Goal: Task Accomplishment & Management: Manage account settings

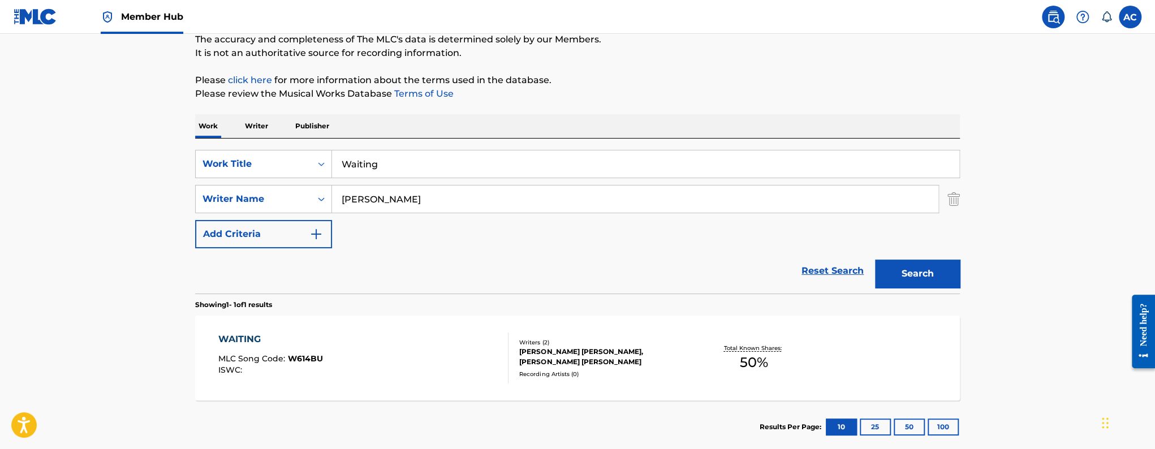
click at [350, 195] on input "[PERSON_NAME]" at bounding box center [635, 199] width 606 height 27
paste input "[PERSON_NAME]"
type input "[PERSON_NAME]"
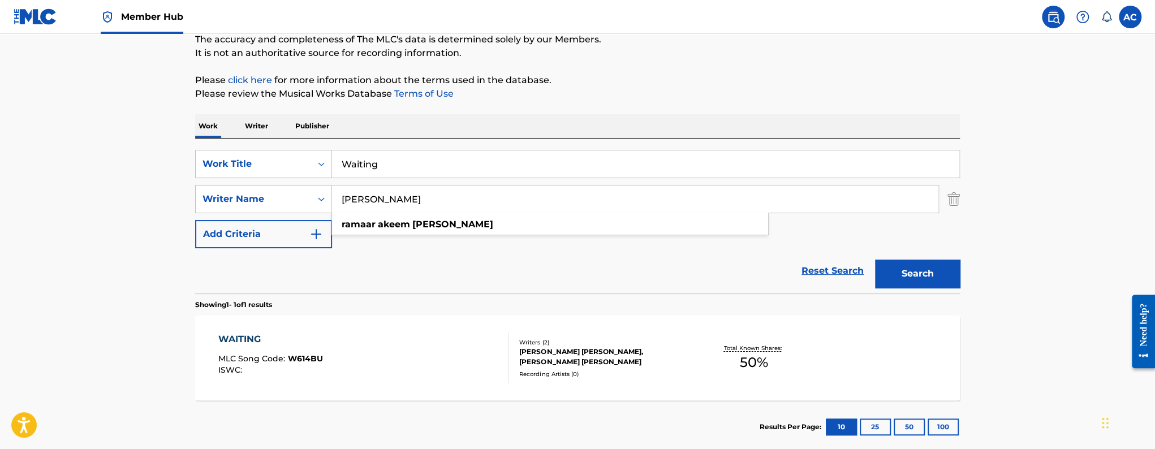
click at [428, 171] on input "Waiting" at bounding box center [645, 163] width 627 height 27
paste input "Blood and Bones"
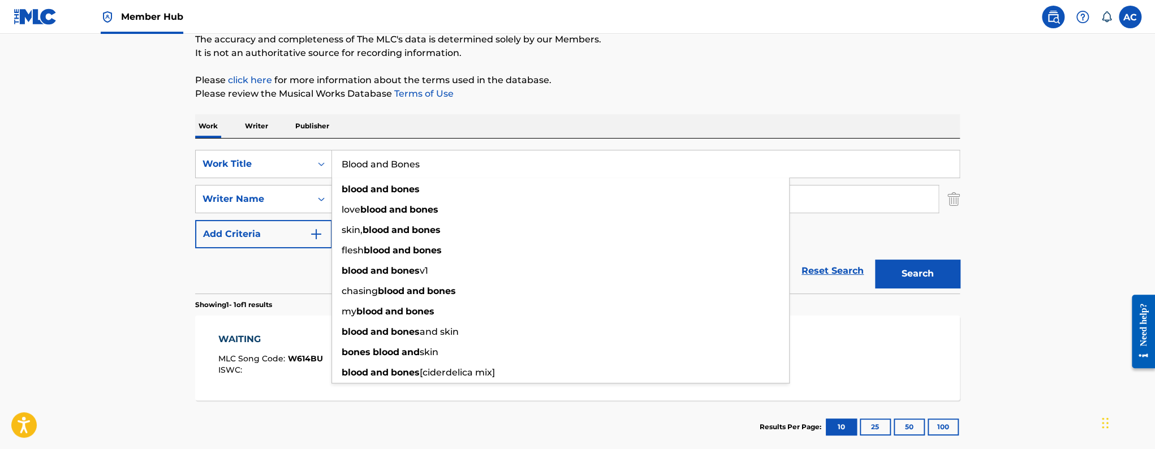
type input "Blood and Bones"
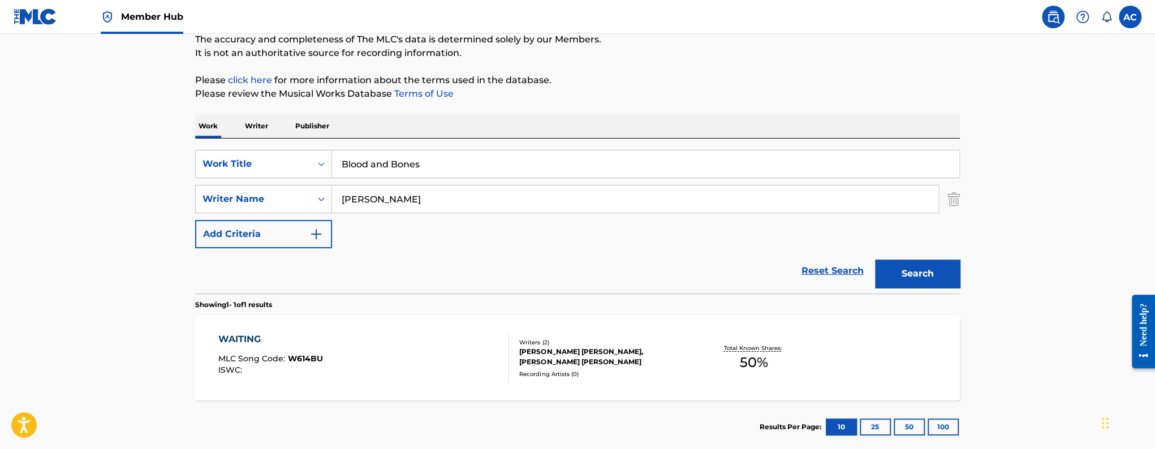
click at [227, 269] on div "Reset Search Search" at bounding box center [577, 270] width 765 height 45
click at [419, 201] on input "[PERSON_NAME]" at bounding box center [635, 199] width 606 height 27
click at [418, 201] on input "[PERSON_NAME]" at bounding box center [635, 199] width 606 height 27
click at [417, 199] on input "[PERSON_NAME]" at bounding box center [635, 199] width 606 height 27
type input "[PERSON_NAME]"
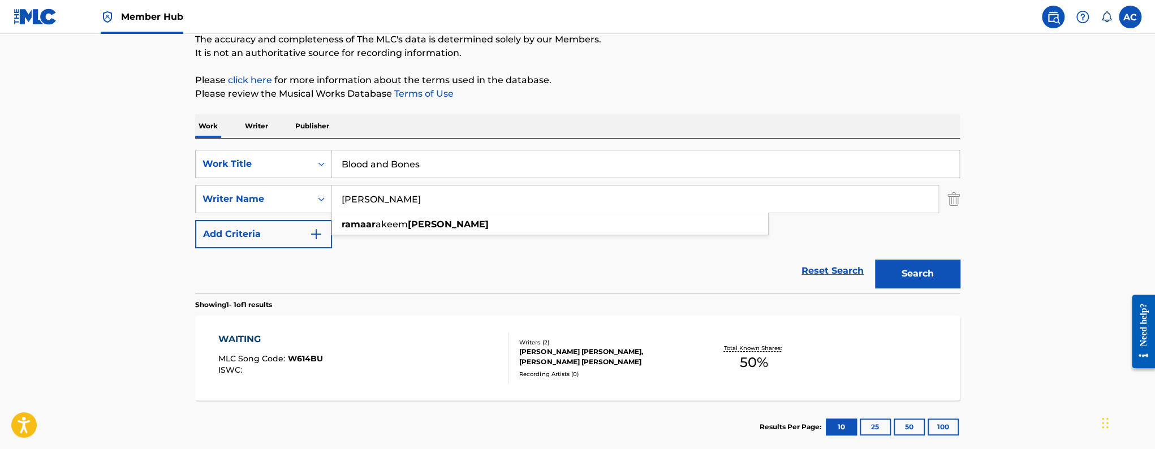
click at [875, 260] on button "Search" at bounding box center [917, 274] width 85 height 28
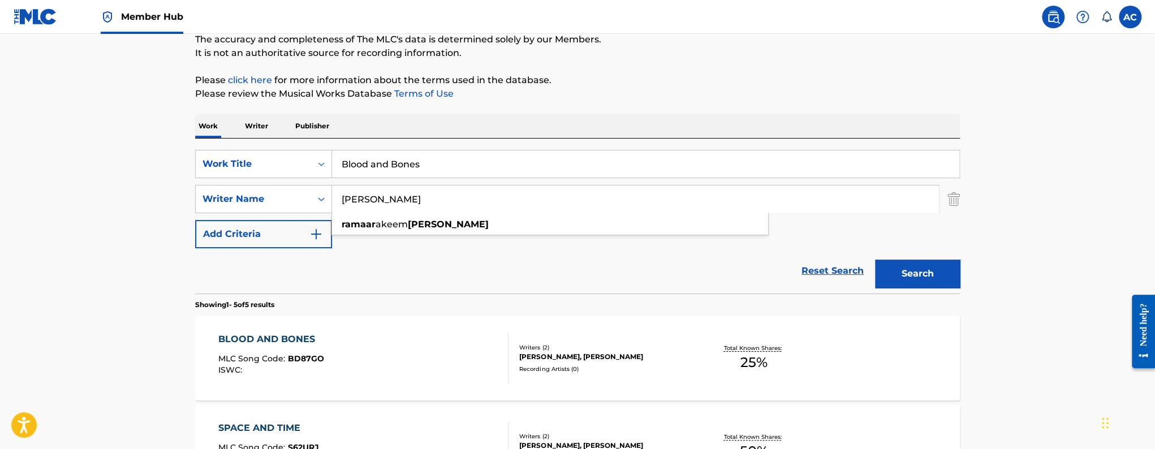
scroll to position [183, 0]
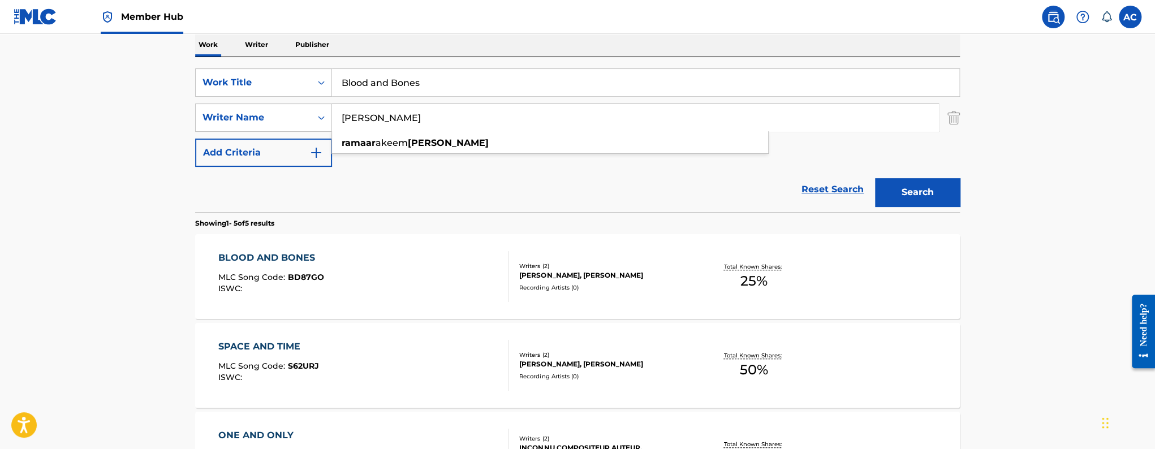
click at [380, 274] on div "BLOOD AND BONES MLC Song Code : BD87GO ISWC :" at bounding box center [363, 276] width 291 height 51
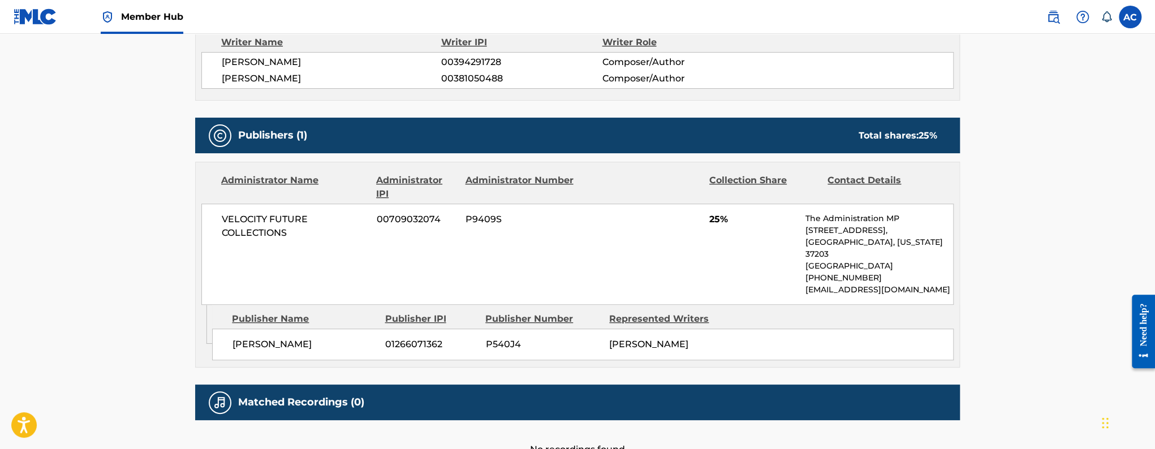
scroll to position [495, 0]
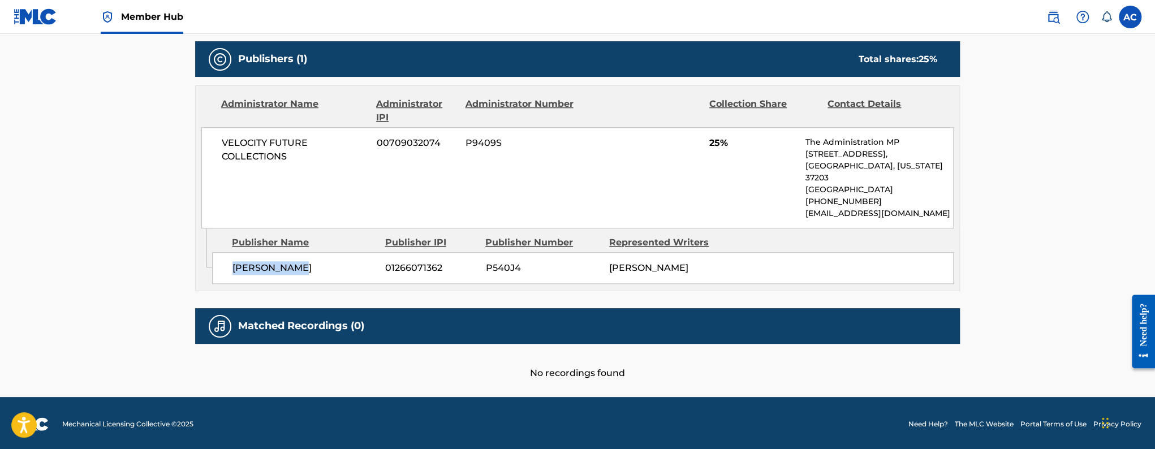
drag, startPoint x: 228, startPoint y: 253, endPoint x: 322, endPoint y: 257, distance: 94.0
click at [322, 257] on div "[PERSON_NAME] 01266071362 P540J4 [PERSON_NAME]" at bounding box center [583, 268] width 742 height 32
copy span "[PERSON_NAME]"
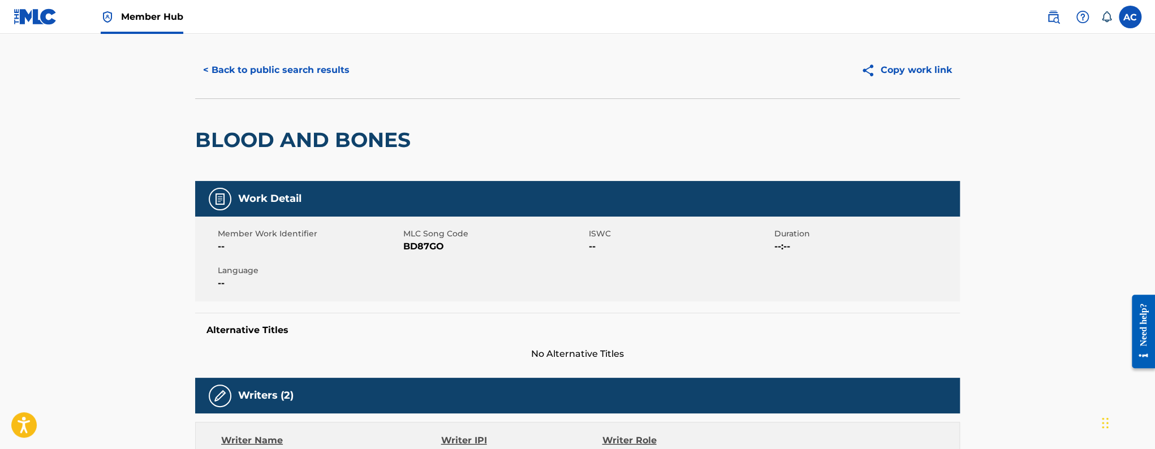
scroll to position [0, 0]
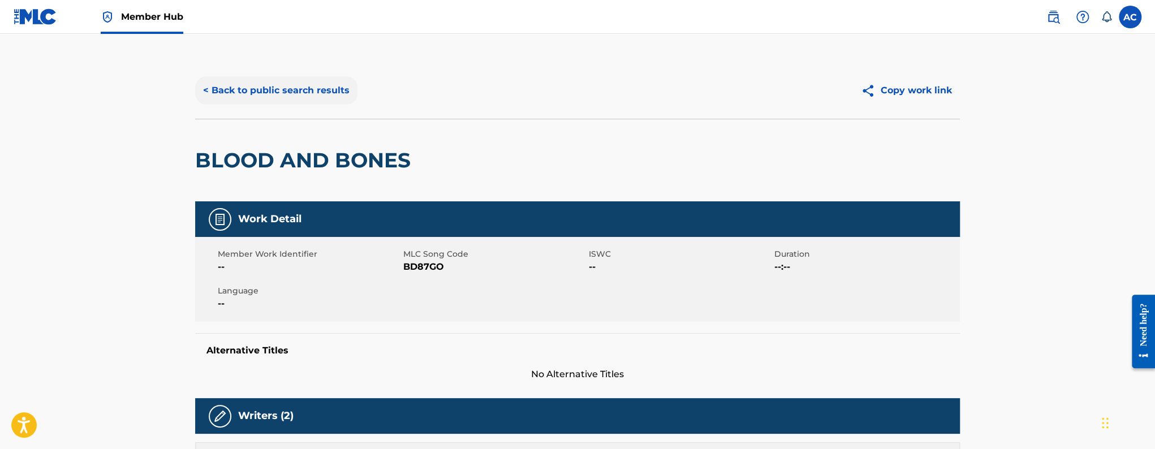
click at [274, 94] on button "< Back to public search results" at bounding box center [276, 90] width 162 height 28
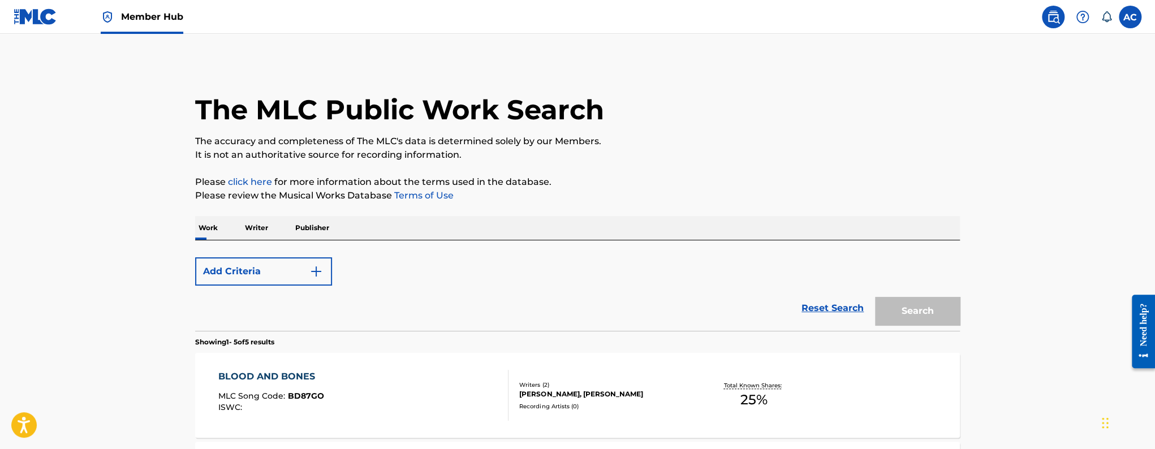
scroll to position [183, 0]
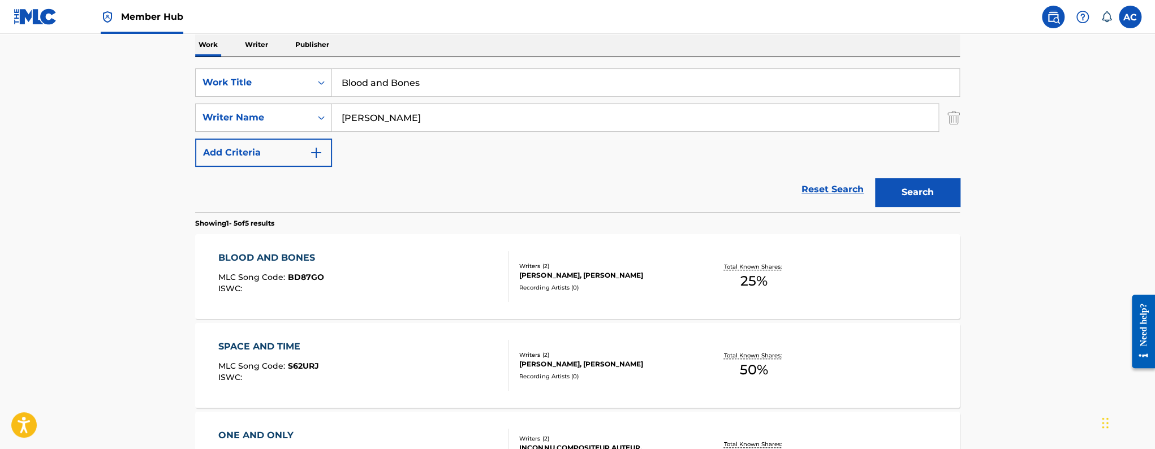
click at [377, 88] on input "Blood and Bones" at bounding box center [645, 82] width 627 height 27
paste input "Need It"
type input "Need It"
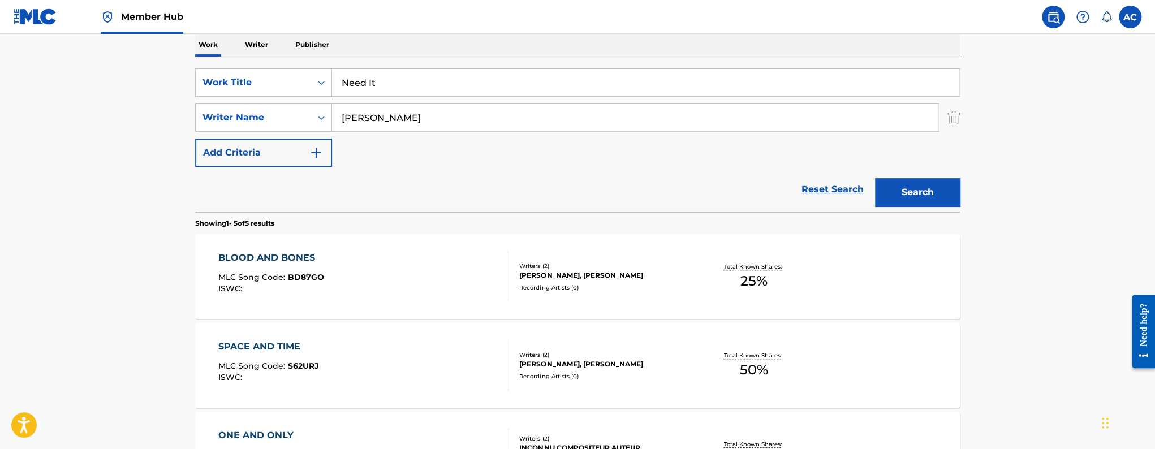
click at [126, 143] on main "The MLC Public Work Search The accuracy and completeness of The MLC's data is d…" at bounding box center [577, 292] width 1155 height 882
click at [350, 116] on input "[PERSON_NAME]" at bounding box center [635, 117] width 606 height 27
paste input "[PERSON_NAME]"
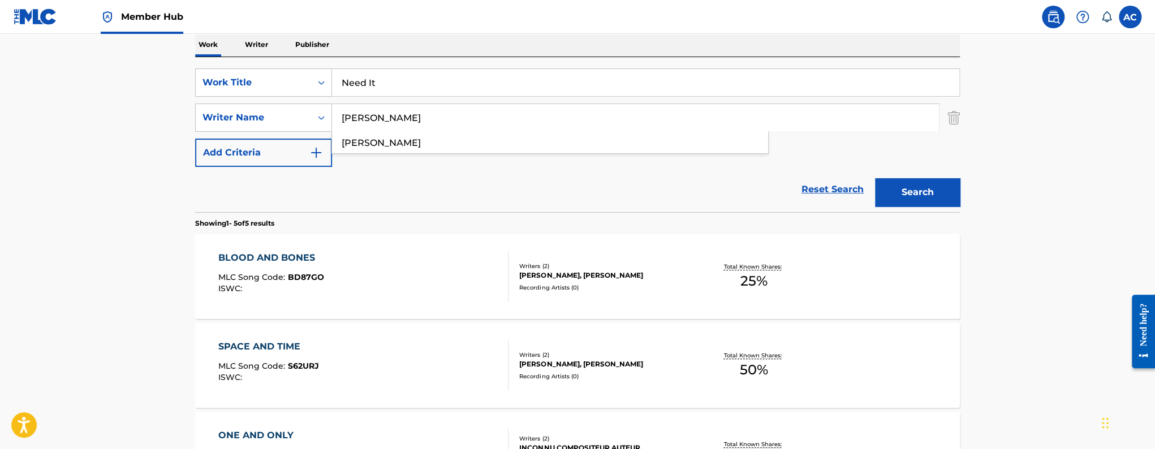
type input "[PERSON_NAME]"
click at [875, 178] on button "Search" at bounding box center [917, 192] width 85 height 28
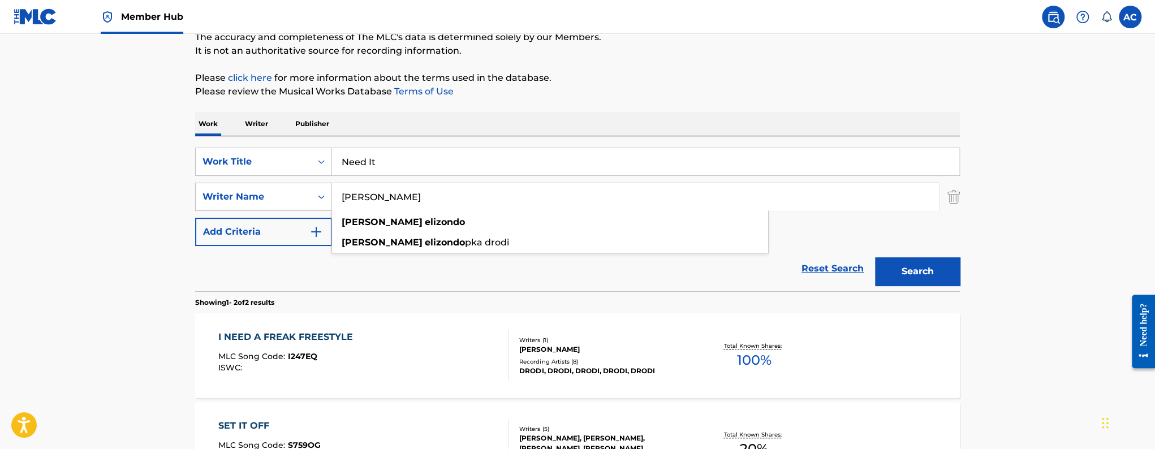
scroll to position [96, 0]
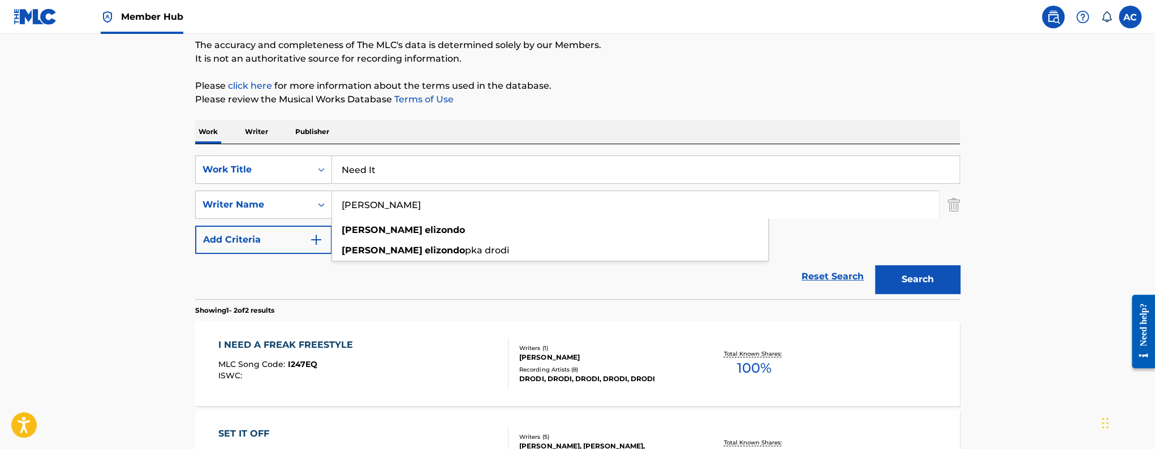
click at [93, 262] on main "The MLC Public Work Search The accuracy and completeness of The MLC's data is d…" at bounding box center [577, 246] width 1155 height 616
click at [314, 173] on div "Search Form" at bounding box center [321, 170] width 20 height 20
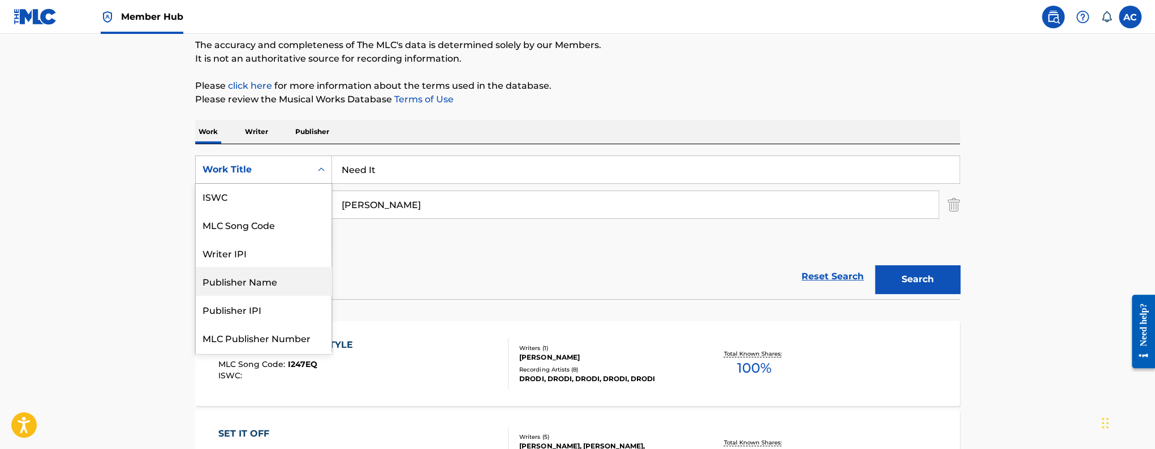
scroll to position [28, 0]
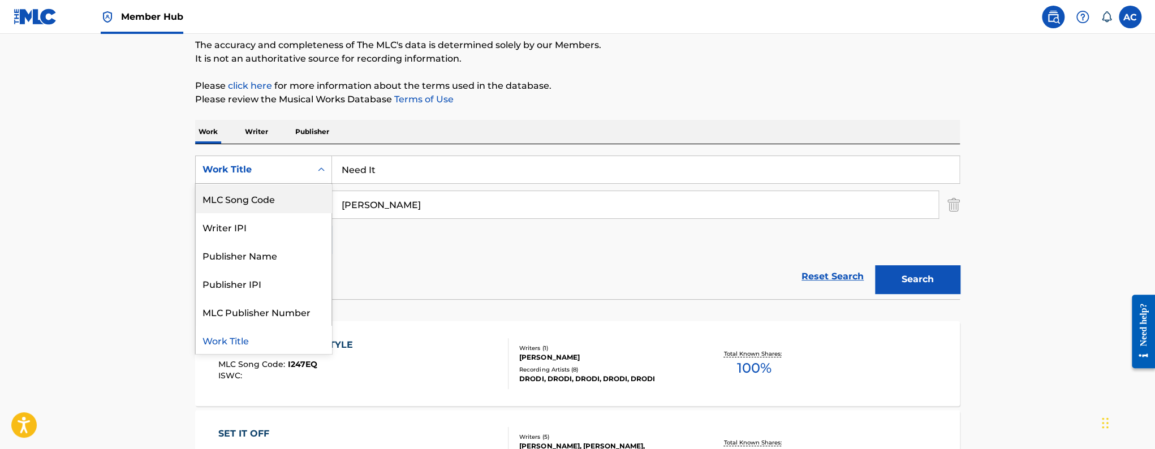
click at [274, 205] on div "MLC Song Code" at bounding box center [264, 198] width 136 height 28
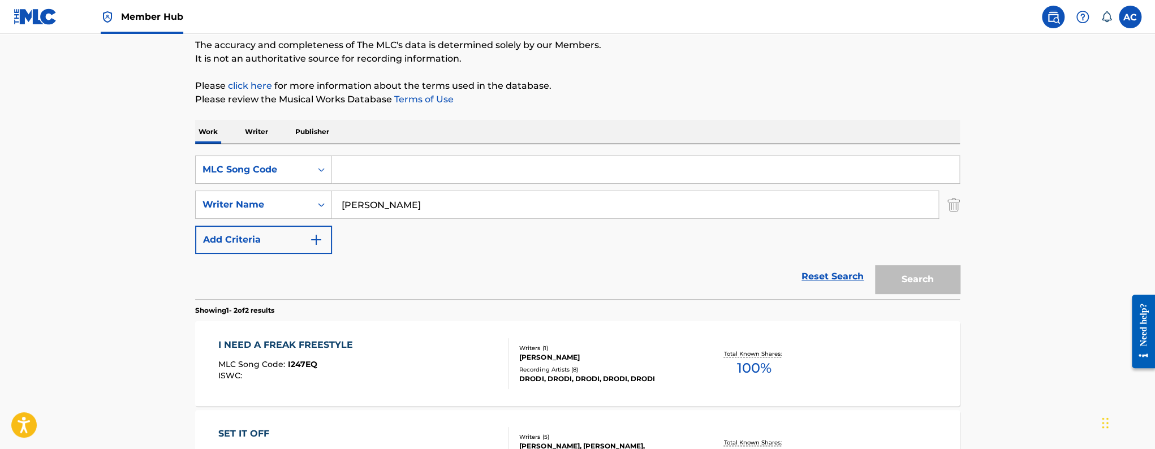
click at [354, 180] on input "Search Form" at bounding box center [645, 169] width 627 height 27
paste input "'PM8RB0'."
type input "PM8RB0"
click at [354, 203] on input "[PERSON_NAME]" at bounding box center [635, 204] width 606 height 27
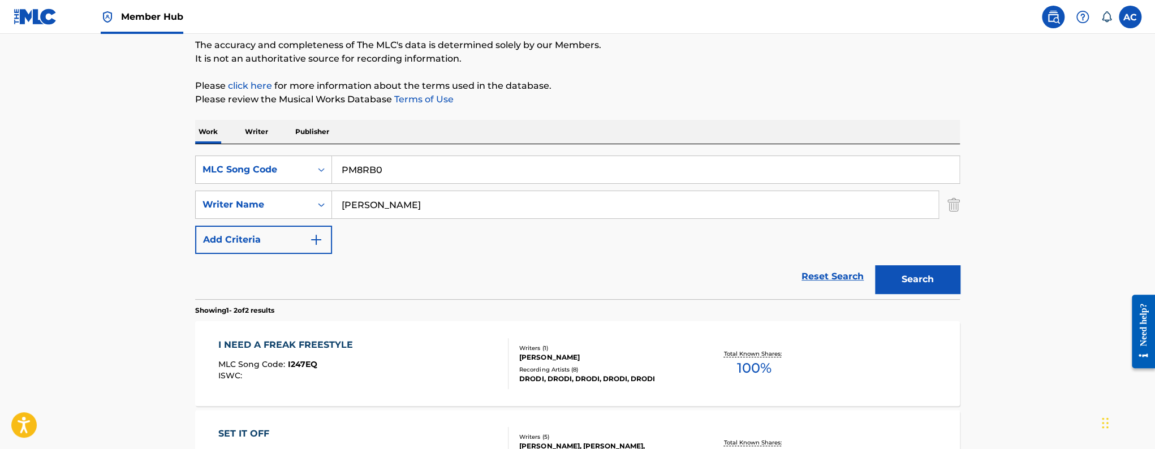
click at [354, 203] on input "[PERSON_NAME]" at bounding box center [635, 204] width 606 height 27
click at [875, 265] on button "Search" at bounding box center [917, 279] width 85 height 28
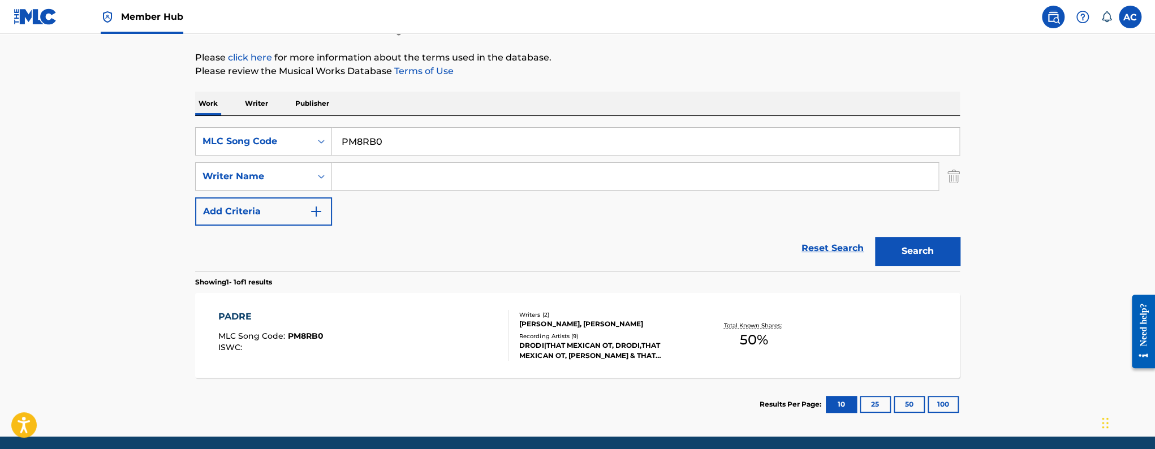
scroll to position [166, 0]
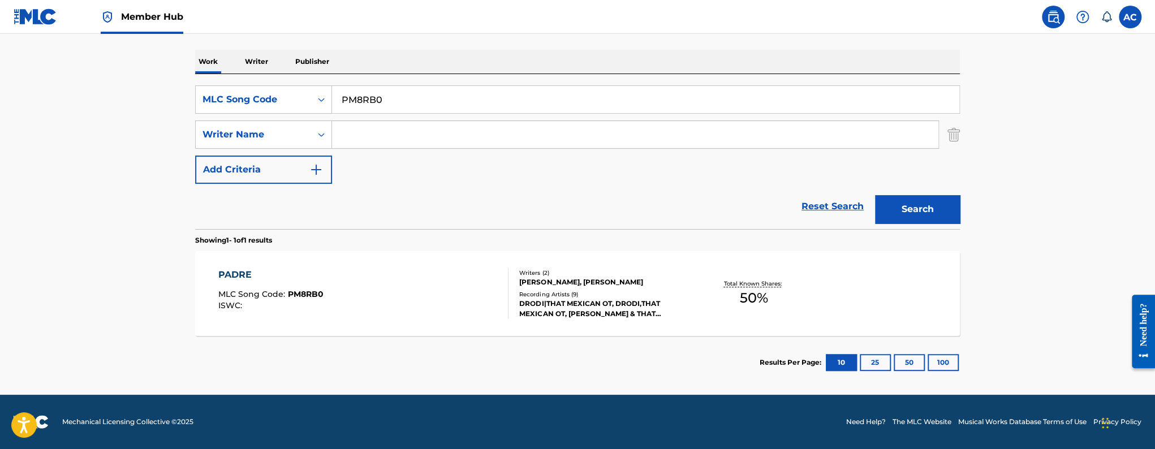
click at [484, 282] on div "PADRE MLC Song Code : PM8RB0 ISWC :" at bounding box center [363, 293] width 291 height 51
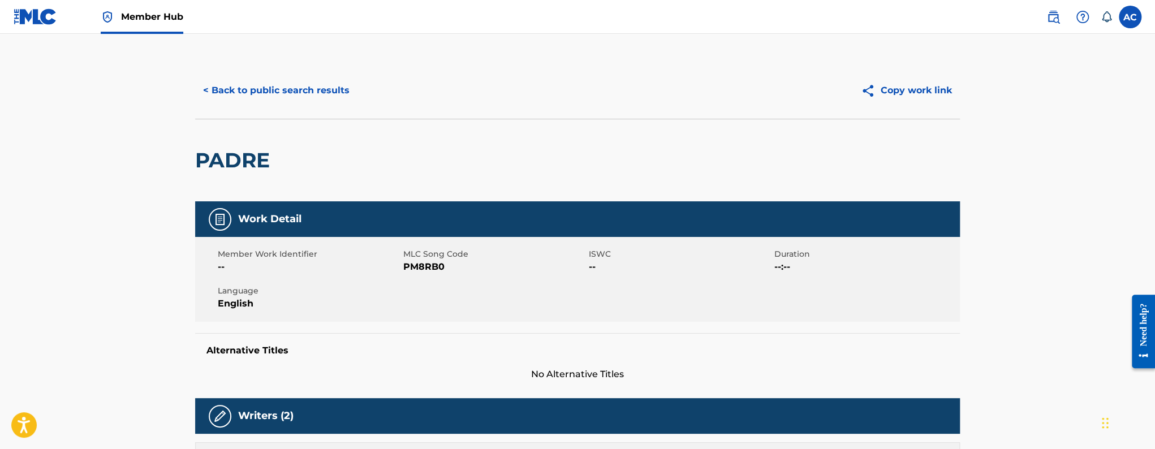
click at [164, 21] on span "Member Hub" at bounding box center [152, 16] width 62 height 13
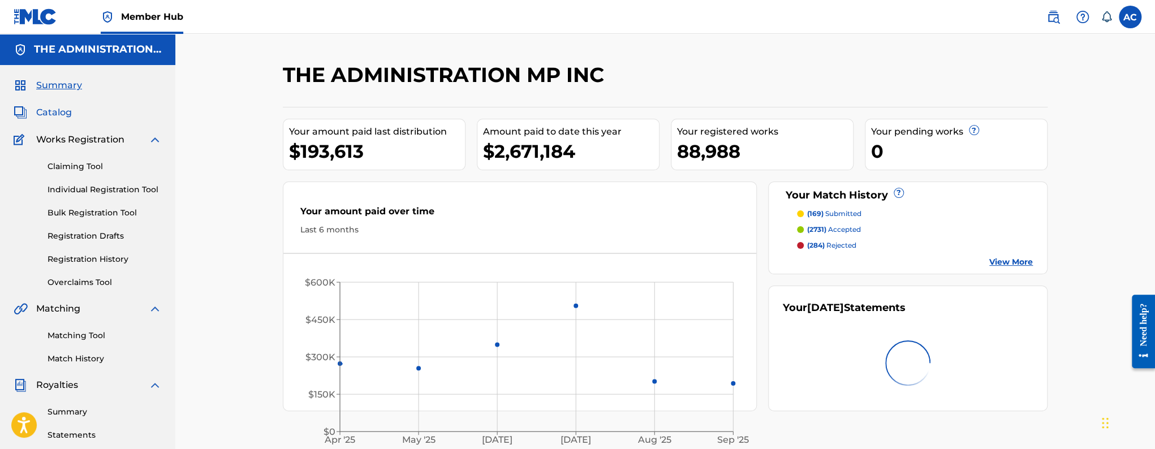
click at [67, 115] on span "Catalog" at bounding box center [54, 113] width 36 height 14
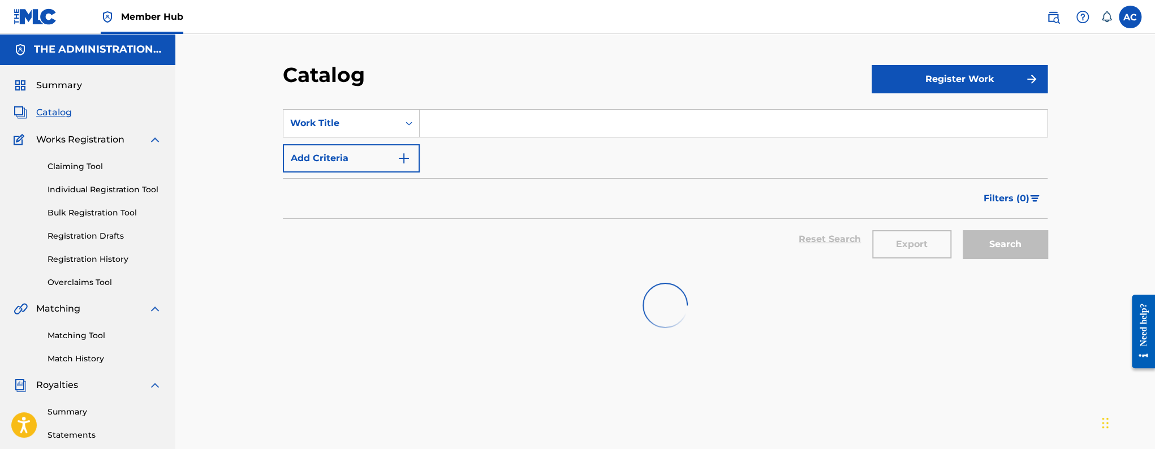
click at [433, 127] on input "Search Form" at bounding box center [733, 123] width 627 height 27
paste input "Need It"
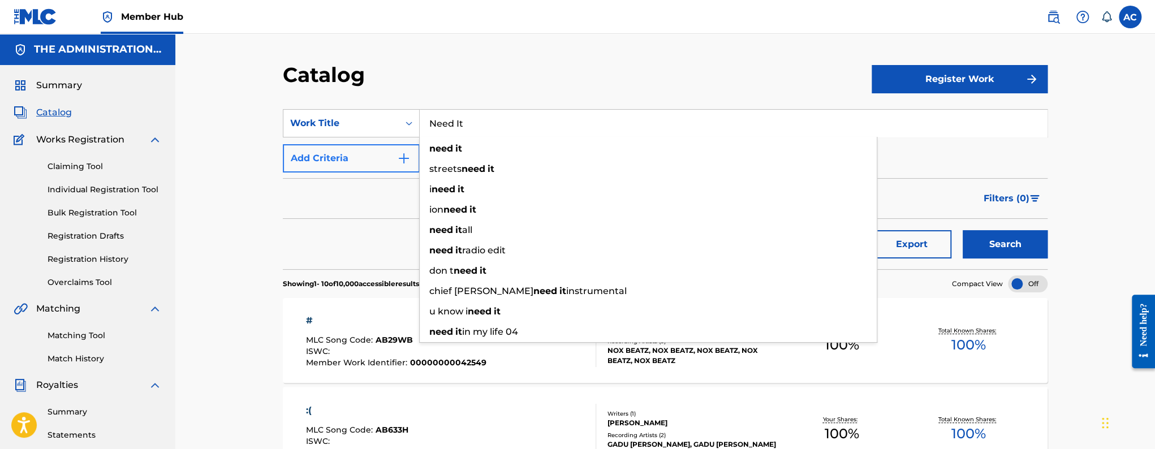
type input "Need It"
click at [359, 153] on button "Add Criteria" at bounding box center [351, 158] width 137 height 28
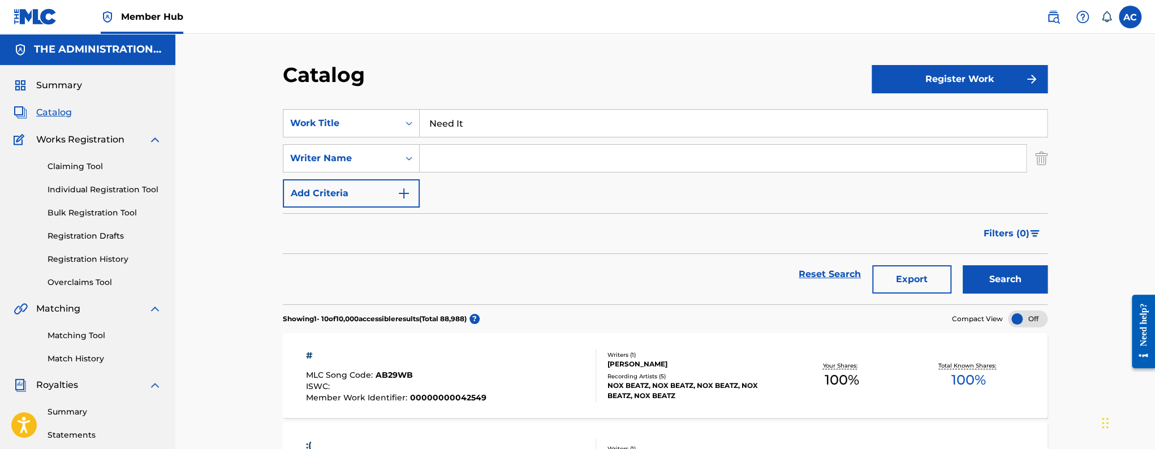
click at [438, 164] on input "Search Form" at bounding box center [723, 158] width 606 height 27
paste input "[PERSON_NAME]"
type input "[PERSON_NAME]"
click at [963, 265] on button "Search" at bounding box center [1005, 279] width 85 height 28
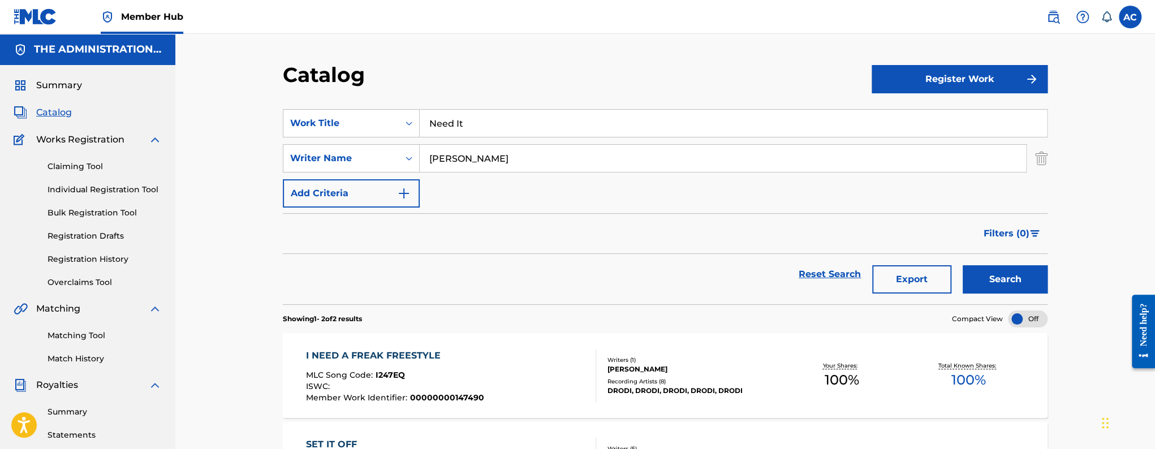
click at [479, 128] on input "Need It" at bounding box center [733, 123] width 627 height 27
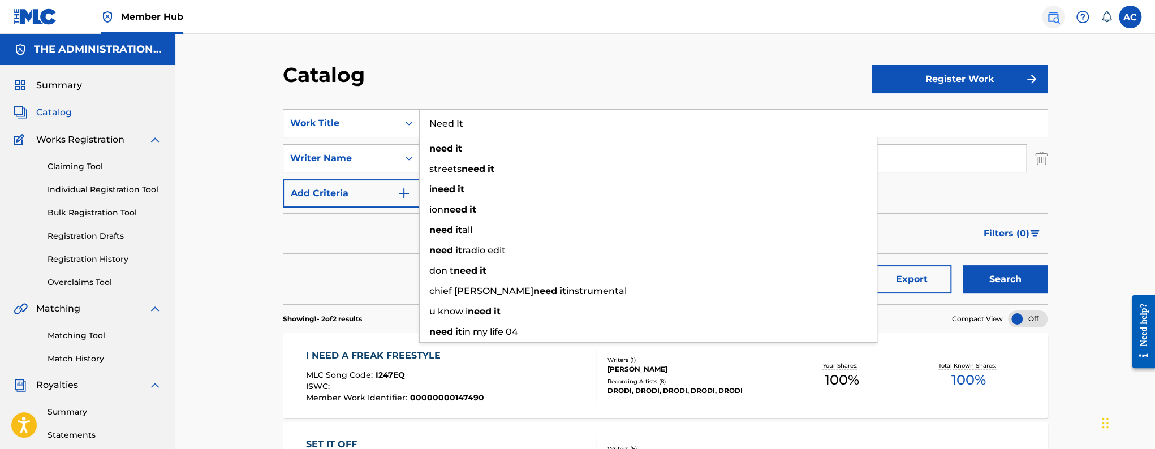
click at [1052, 18] on img at bounding box center [1053, 17] width 14 height 14
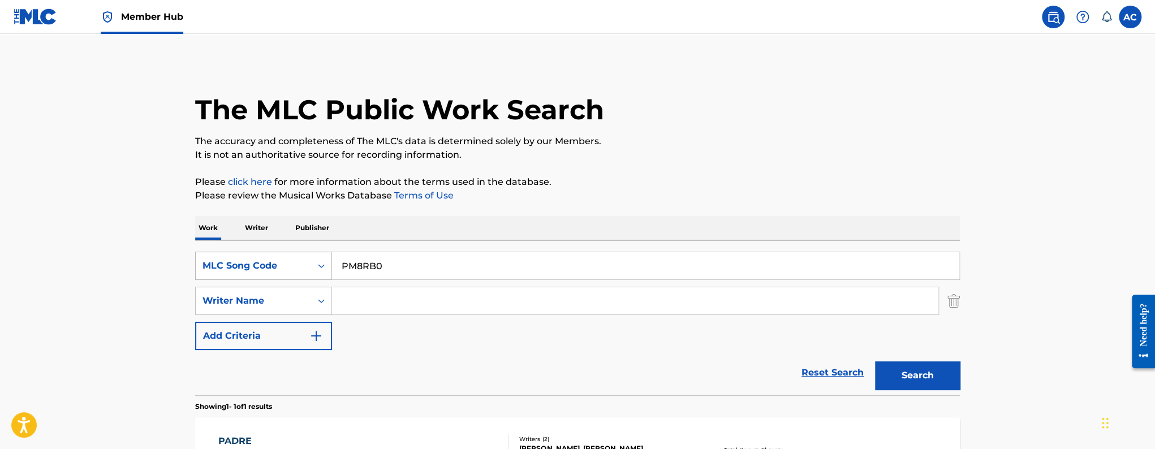
scroll to position [1, 0]
click at [288, 268] on div "MLC Song Code" at bounding box center [253, 265] width 102 height 14
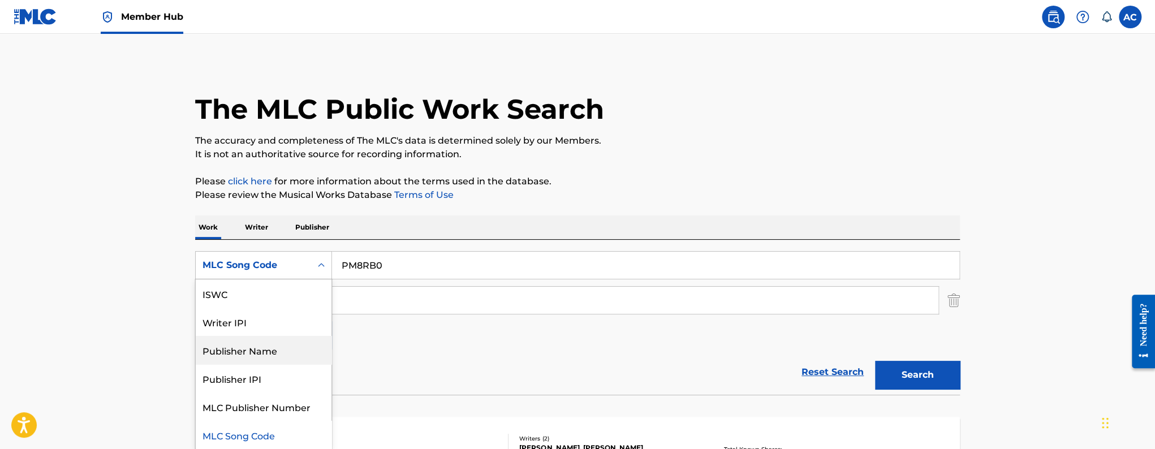
scroll to position [0, 0]
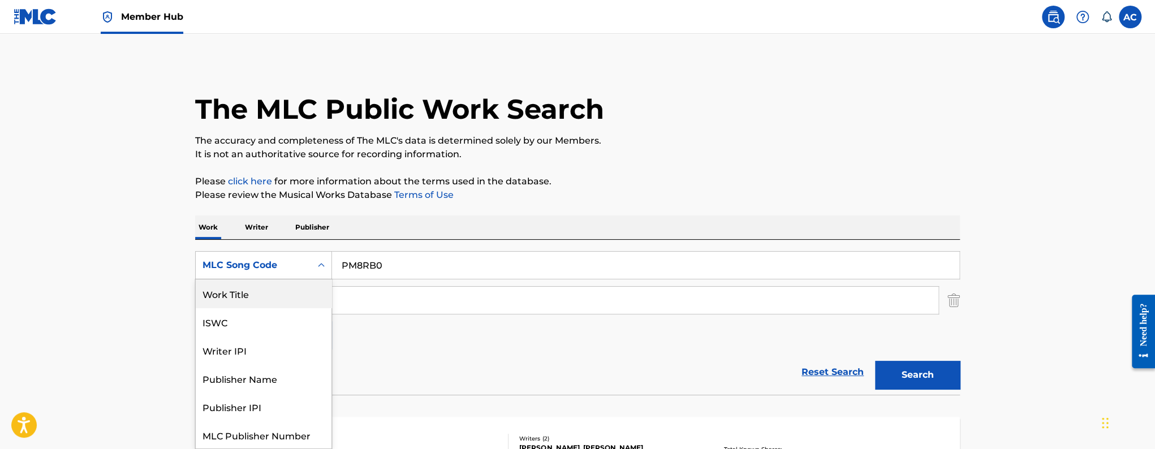
click at [245, 302] on div "Work Title" at bounding box center [264, 293] width 136 height 28
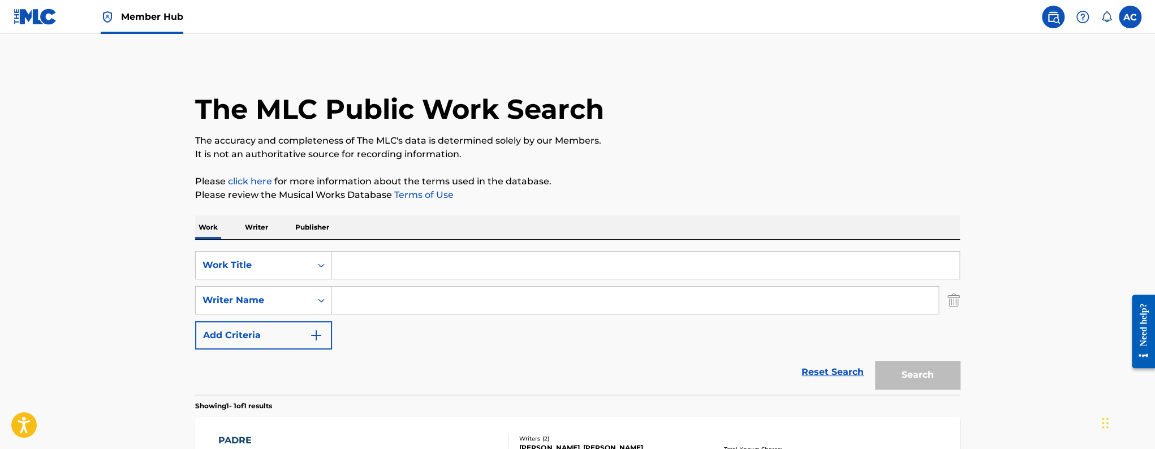
click at [352, 277] on input "Search Form" at bounding box center [645, 265] width 627 height 27
paste input "Need It"
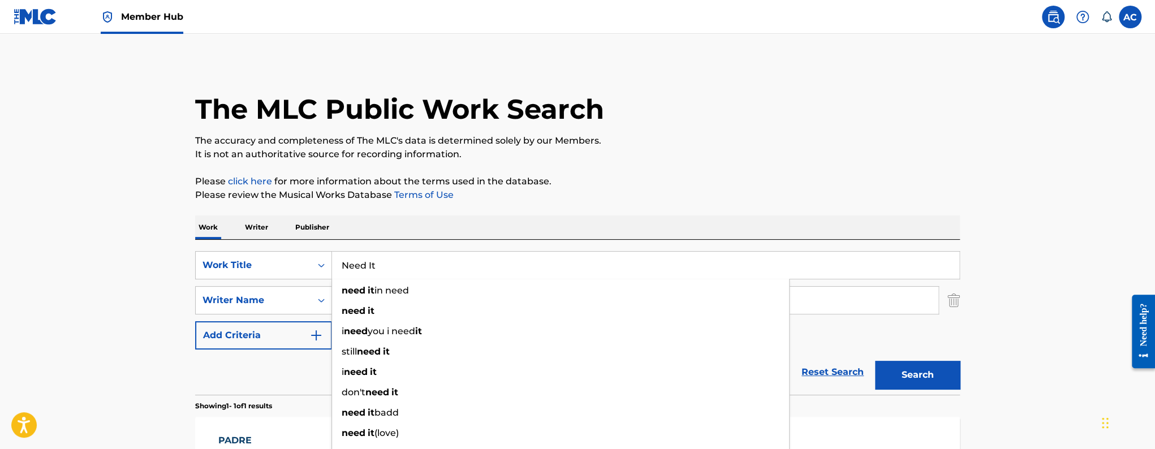
type input "Need It"
click at [108, 329] on main "The MLC Public Work Search The accuracy and completeness of The MLC's data is d…" at bounding box center [577, 296] width 1155 height 527
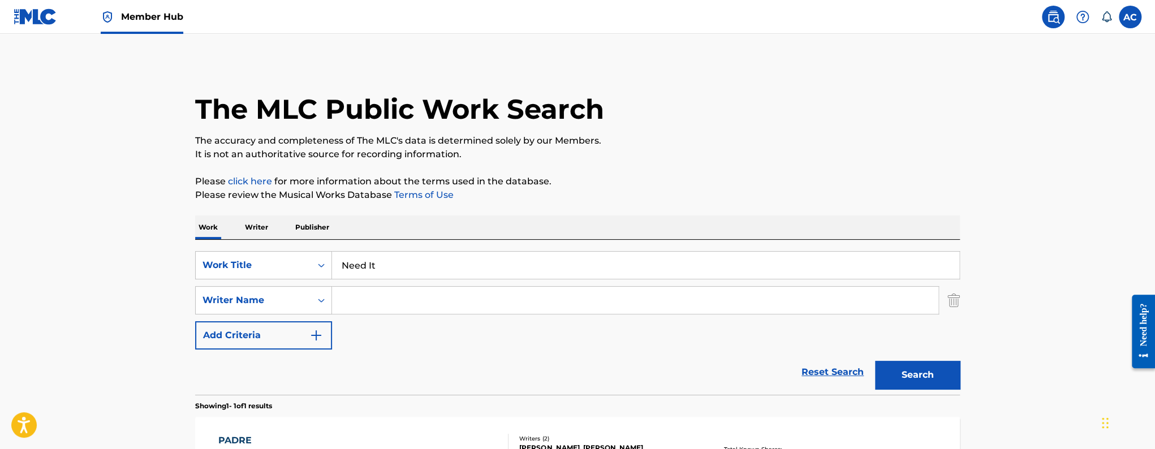
click at [351, 312] on input "Search Form" at bounding box center [635, 300] width 606 height 27
paste input "[PERSON_NAME]"
type input "[PERSON_NAME]"
click at [875, 361] on button "Search" at bounding box center [917, 375] width 85 height 28
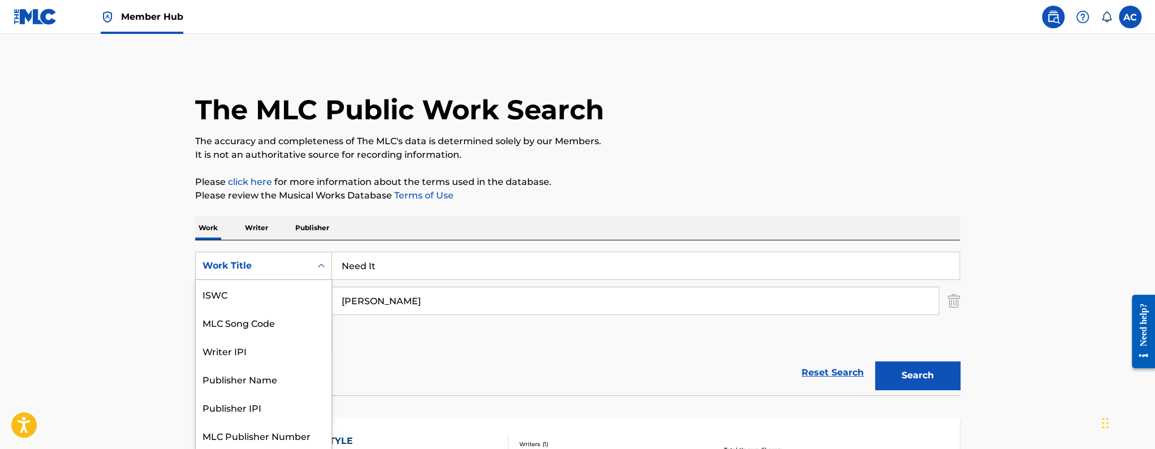
click at [257, 264] on div "Work Title" at bounding box center [253, 266] width 102 height 14
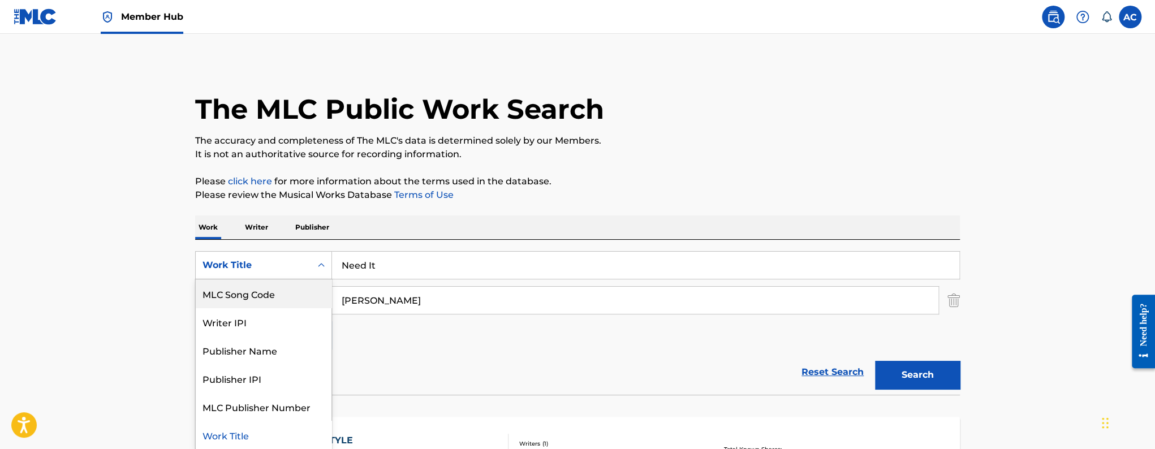
click at [280, 297] on div "MLC Song Code" at bounding box center [264, 293] width 136 height 28
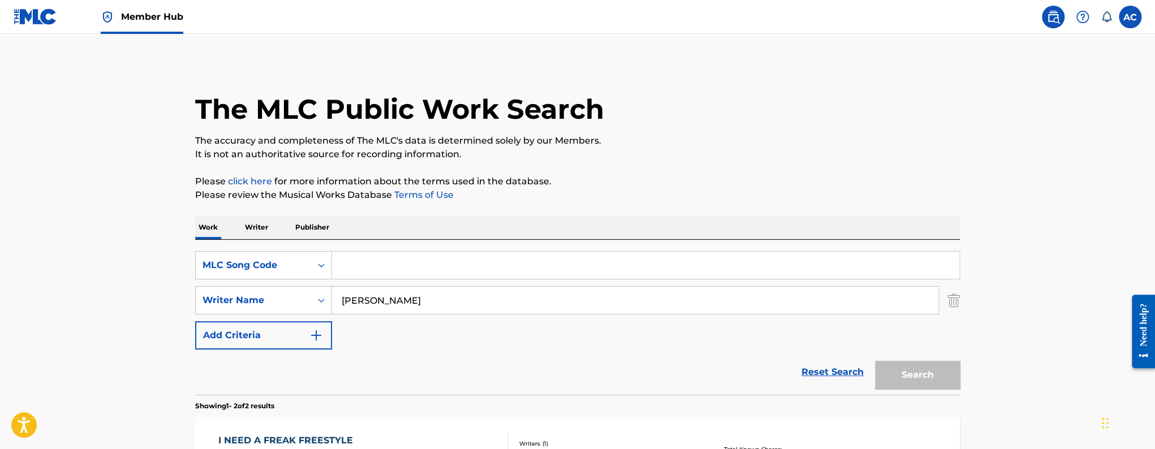
click at [351, 270] on input "Search Form" at bounding box center [645, 265] width 627 height 27
paste input "'N704YH'."
type input "N704YH"
click at [953, 304] on img "Search Form" at bounding box center [953, 300] width 12 height 28
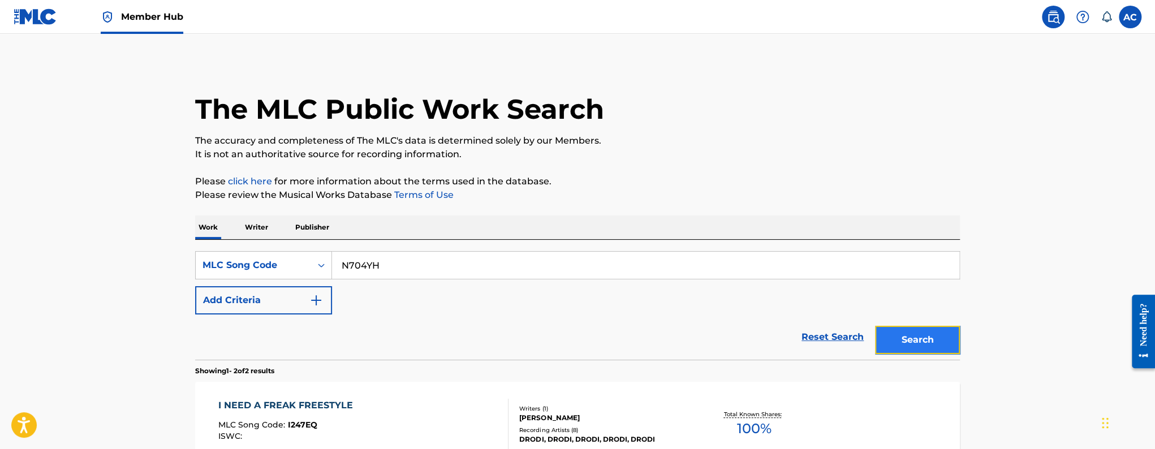
click at [925, 346] on button "Search" at bounding box center [917, 340] width 85 height 28
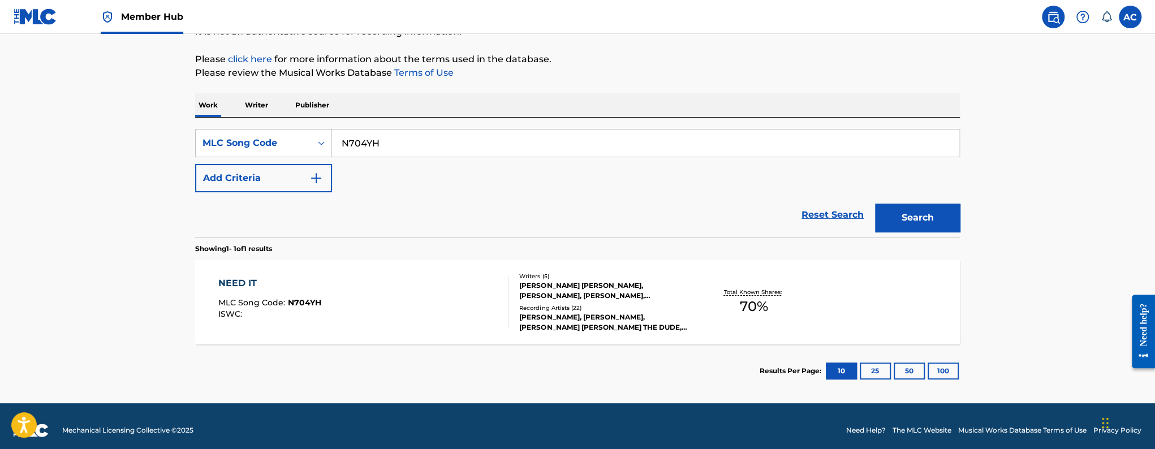
scroll to position [131, 0]
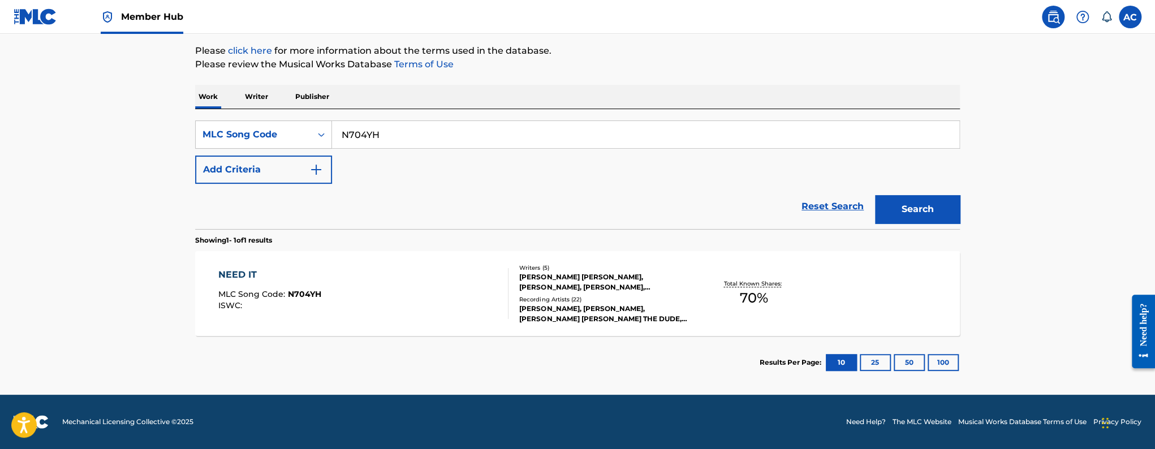
click at [479, 290] on div "NEED IT MLC Song Code : N704YH ISWC :" at bounding box center [363, 293] width 291 height 51
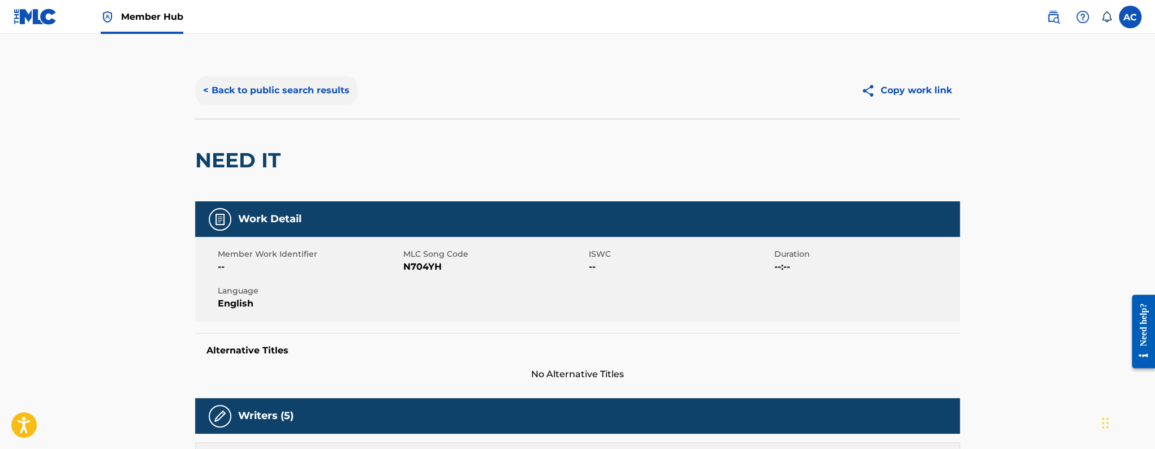
click at [248, 85] on button "< Back to public search results" at bounding box center [276, 90] width 162 height 28
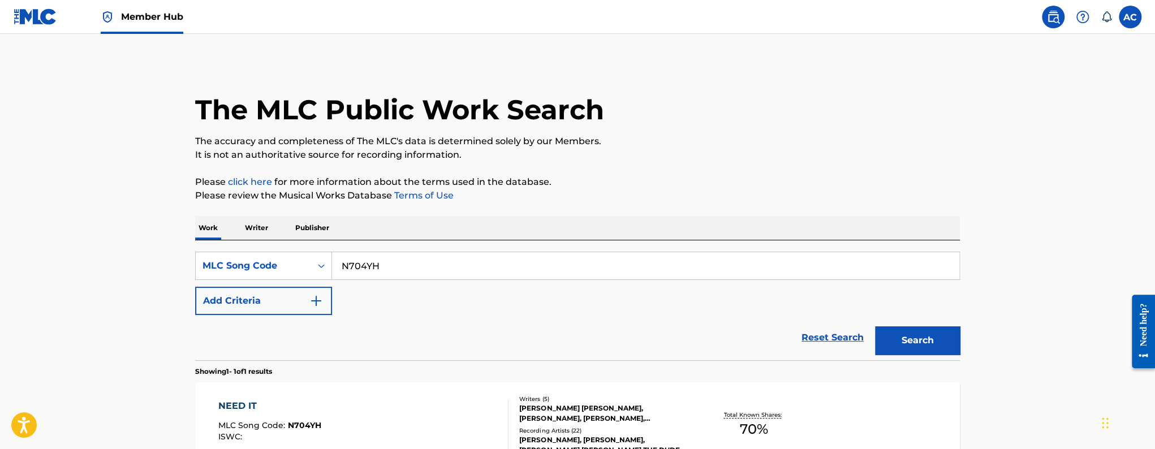
scroll to position [102, 0]
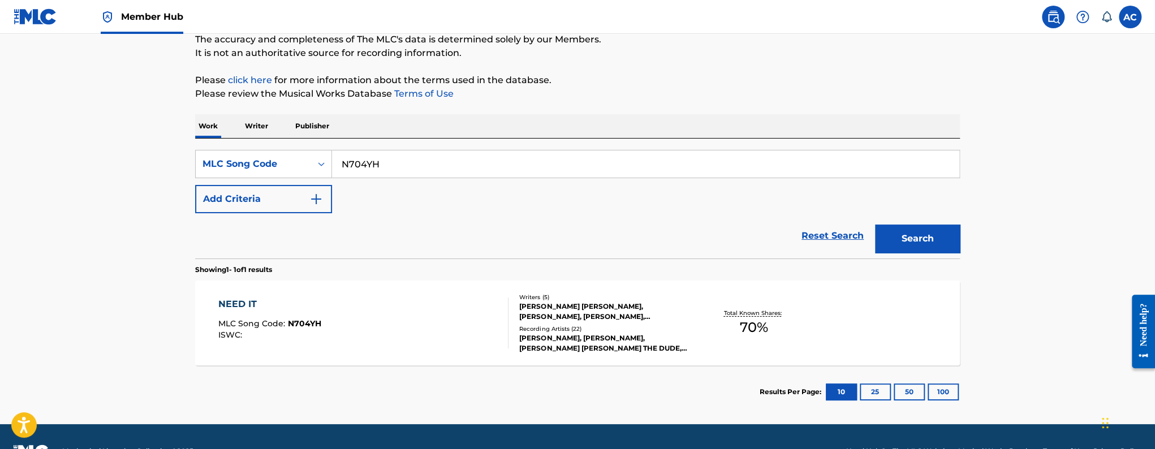
click at [350, 158] on input "N704YH" at bounding box center [645, 163] width 627 height 27
click at [143, 25] on link "Member Hub" at bounding box center [142, 16] width 83 height 33
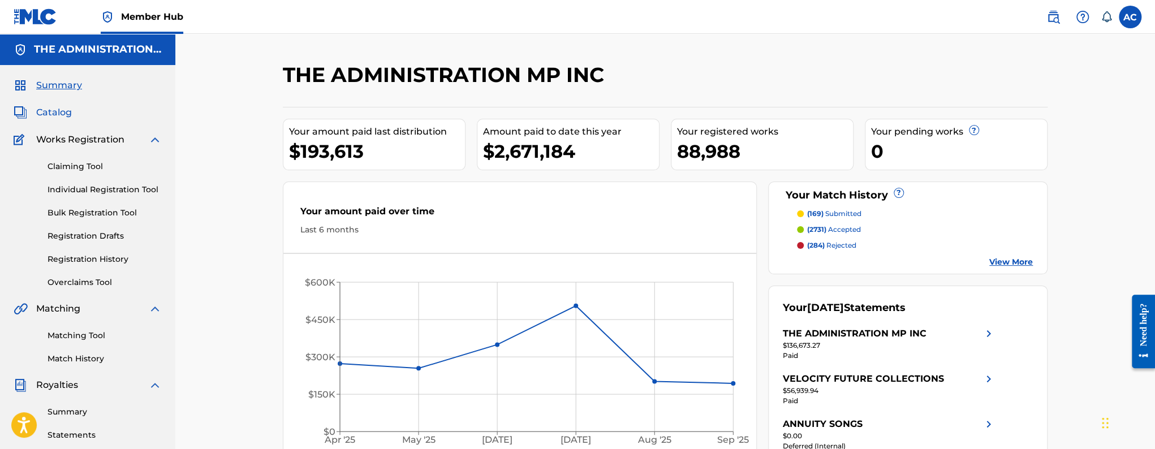
click at [59, 110] on span "Catalog" at bounding box center [54, 113] width 36 height 14
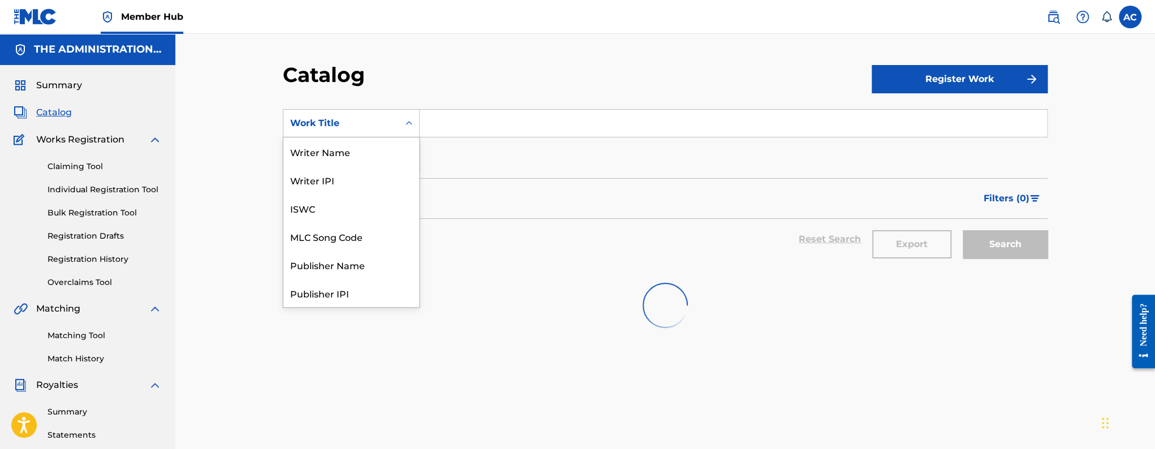
click at [304, 121] on div "Work Title" at bounding box center [341, 124] width 102 height 14
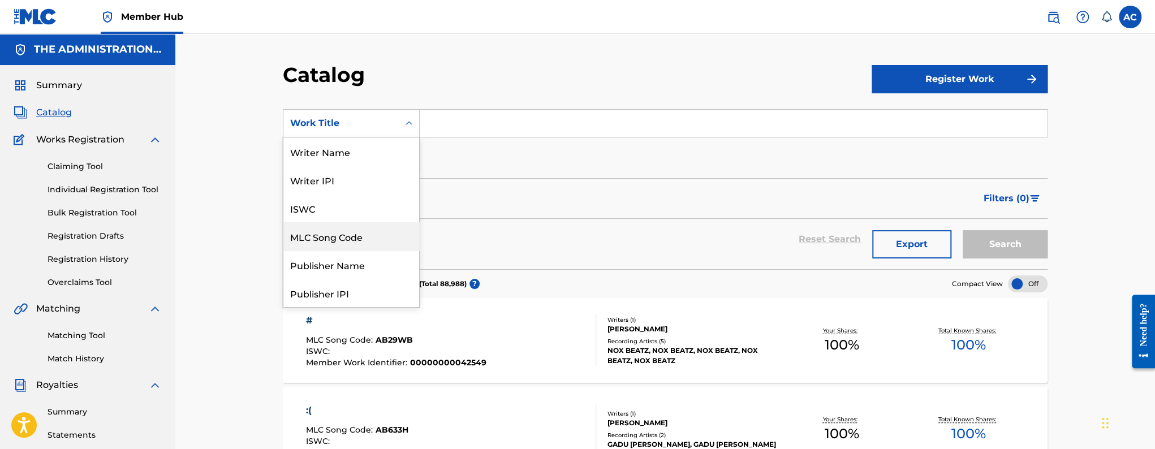
click at [342, 232] on div "MLC Song Code" at bounding box center [351, 236] width 136 height 28
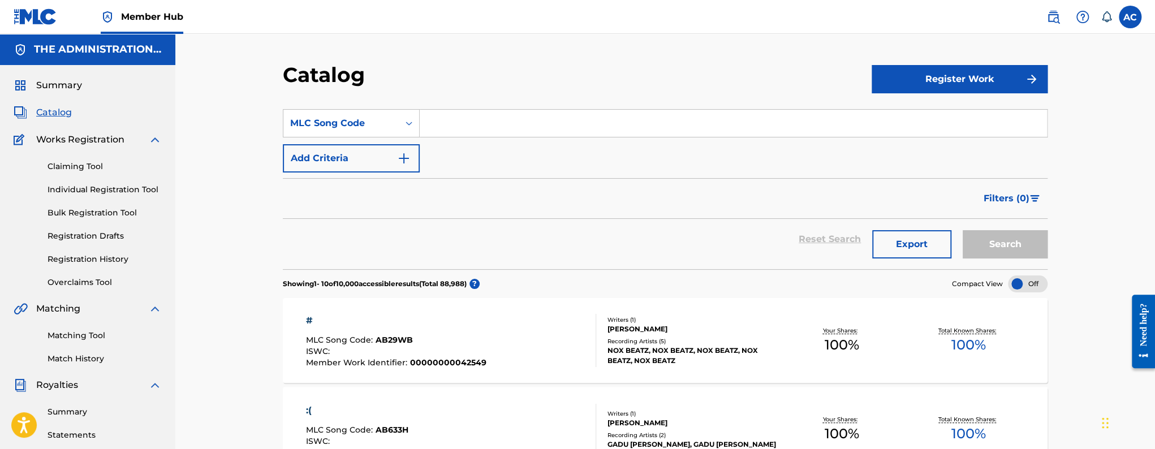
click at [463, 139] on div "SearchWithCriteria139615e1-6a3e-4cbd-861c-08d80ed2efee MLC Song Code Add Criter…" at bounding box center [665, 140] width 765 height 63
click at [462, 136] on input "Search Form" at bounding box center [733, 123] width 627 height 27
paste input "N704YH"
type input "N704YH"
click at [963, 230] on button "Search" at bounding box center [1005, 244] width 85 height 28
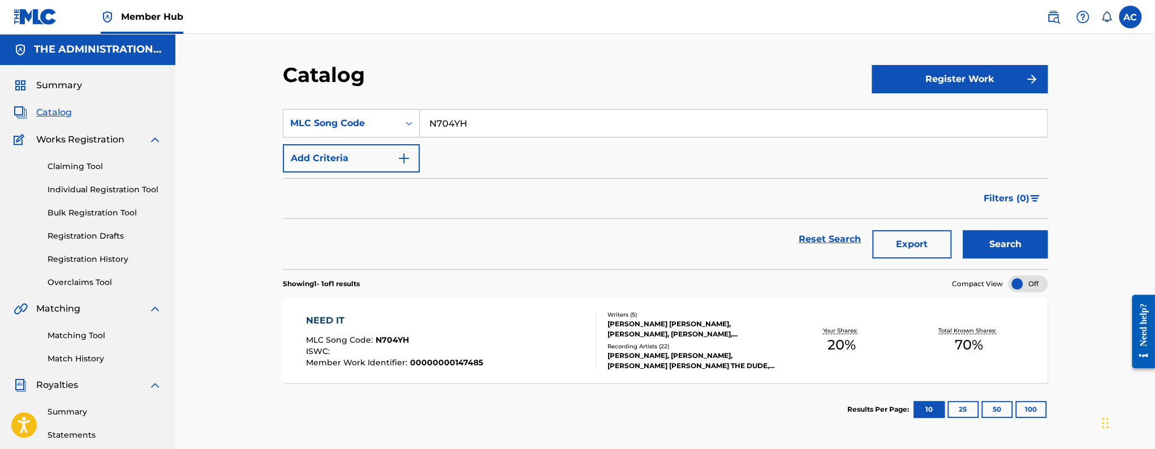
click at [421, 324] on div "NEED IT" at bounding box center [394, 321] width 177 height 14
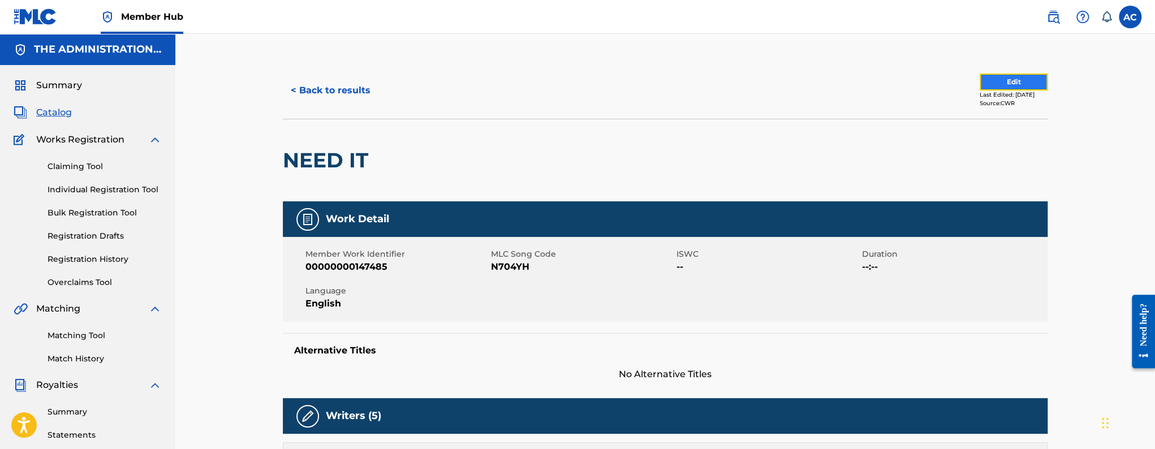
click at [1007, 77] on button "Edit" at bounding box center [1014, 82] width 68 height 17
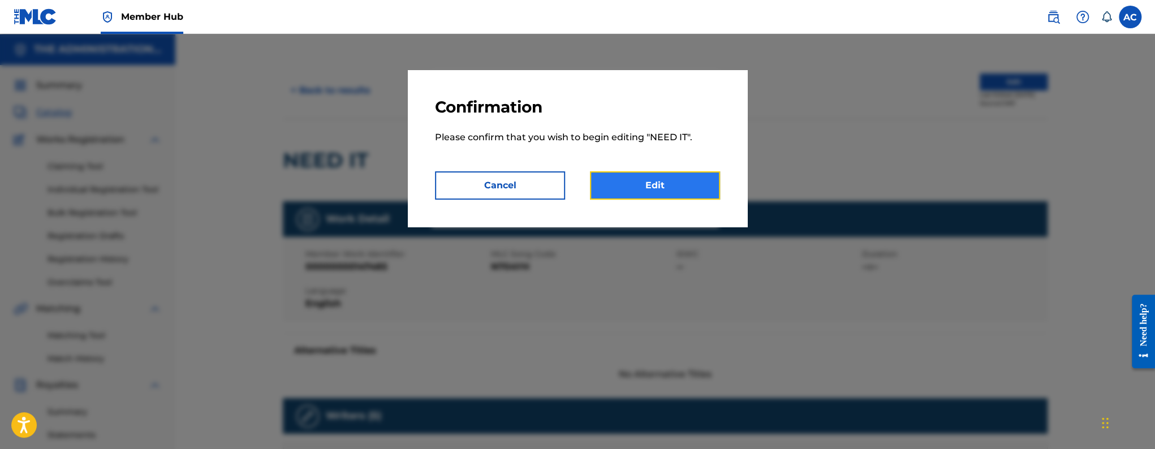
click at [663, 191] on link "Edit" at bounding box center [655, 185] width 130 height 28
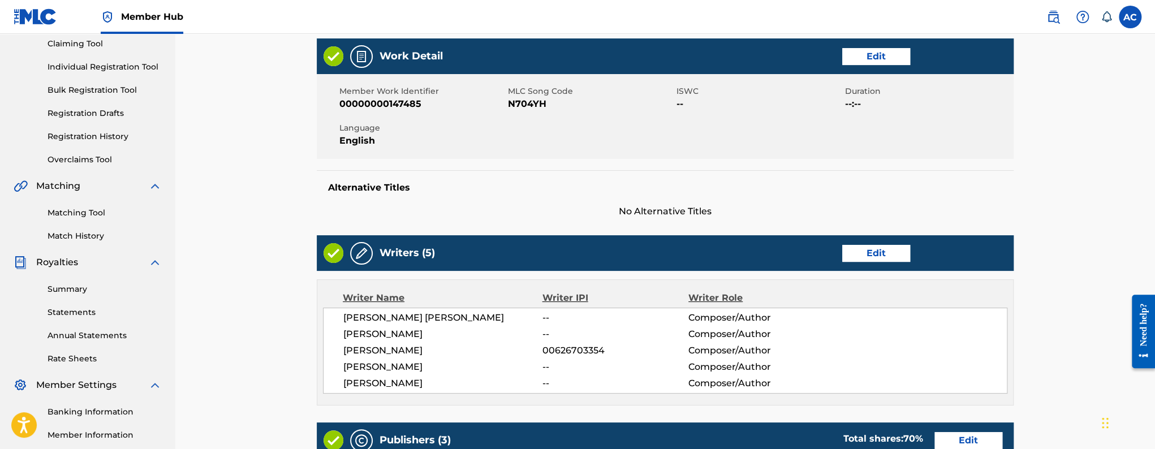
scroll to position [132, 0]
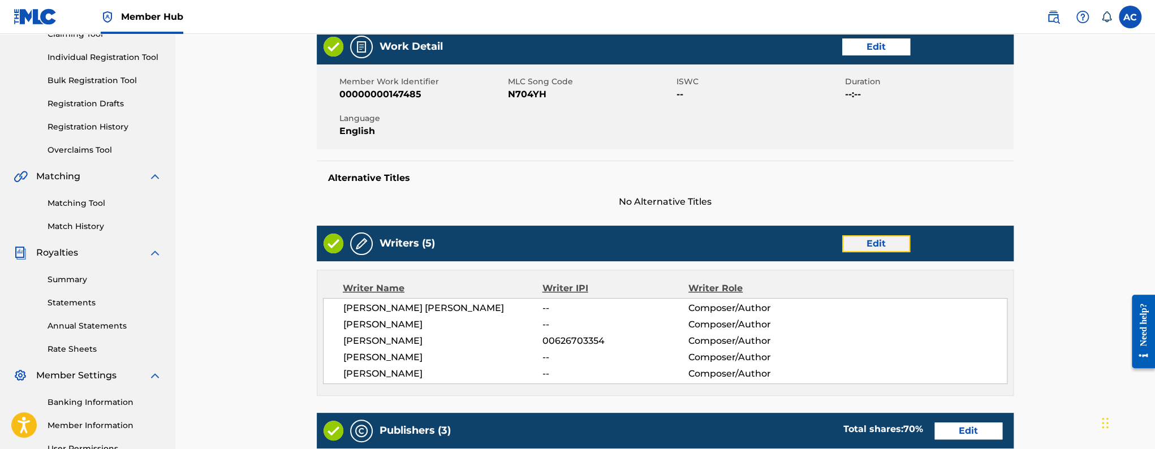
click at [891, 245] on link "Edit" at bounding box center [876, 243] width 68 height 17
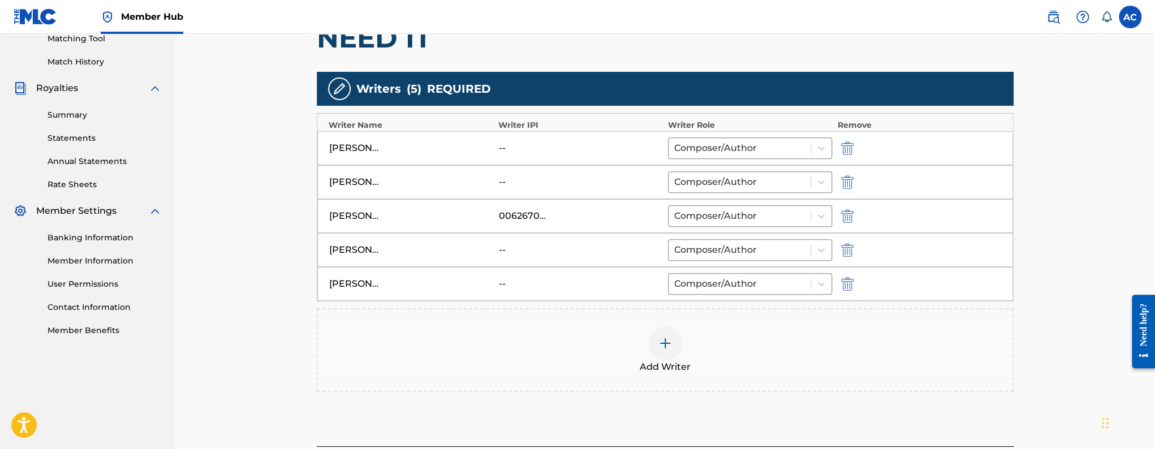
scroll to position [305, 0]
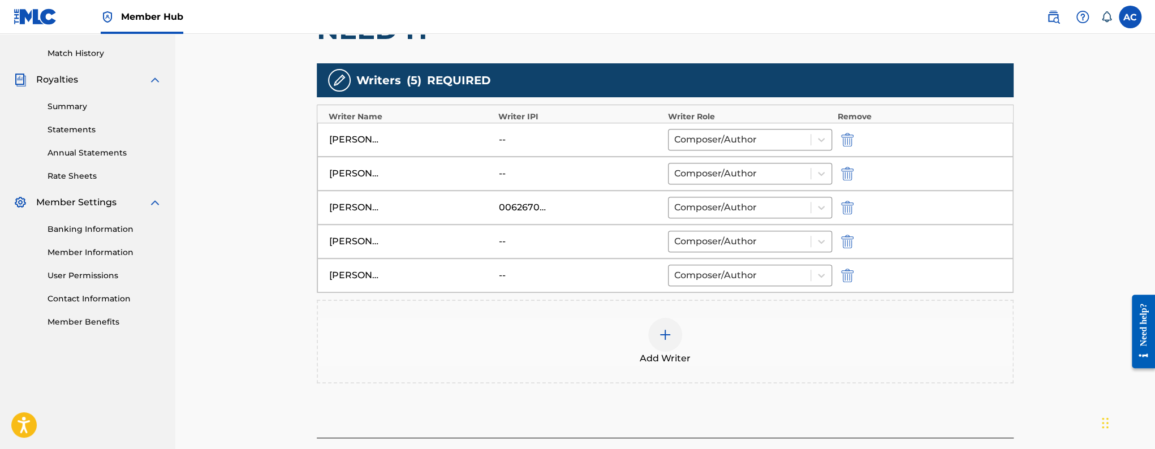
click at [669, 335] on img at bounding box center [665, 335] width 14 height 14
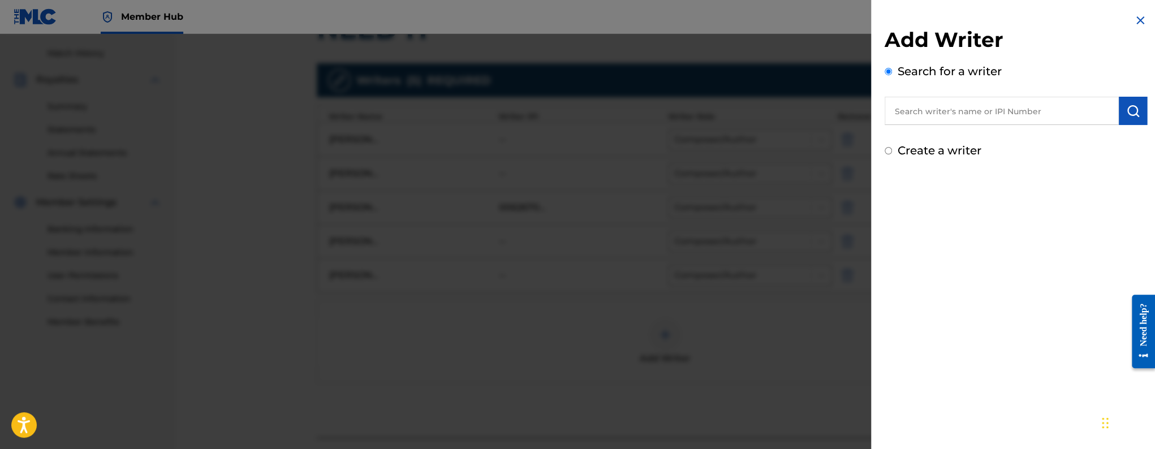
click at [904, 113] on input "text" at bounding box center [1002, 111] width 234 height 28
paste input "[PERSON_NAME]"
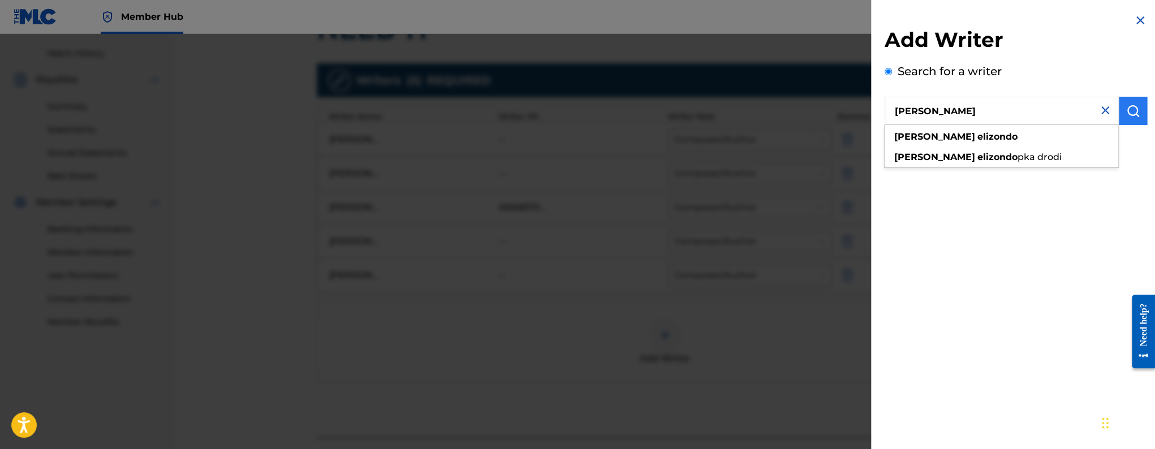
type input "[PERSON_NAME]"
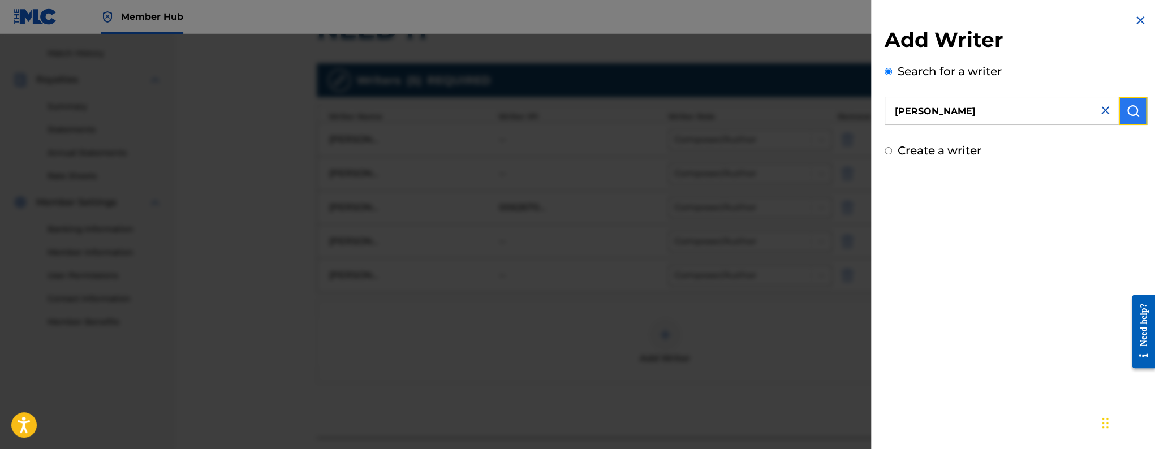
click at [1142, 105] on button "submit" at bounding box center [1133, 111] width 28 height 28
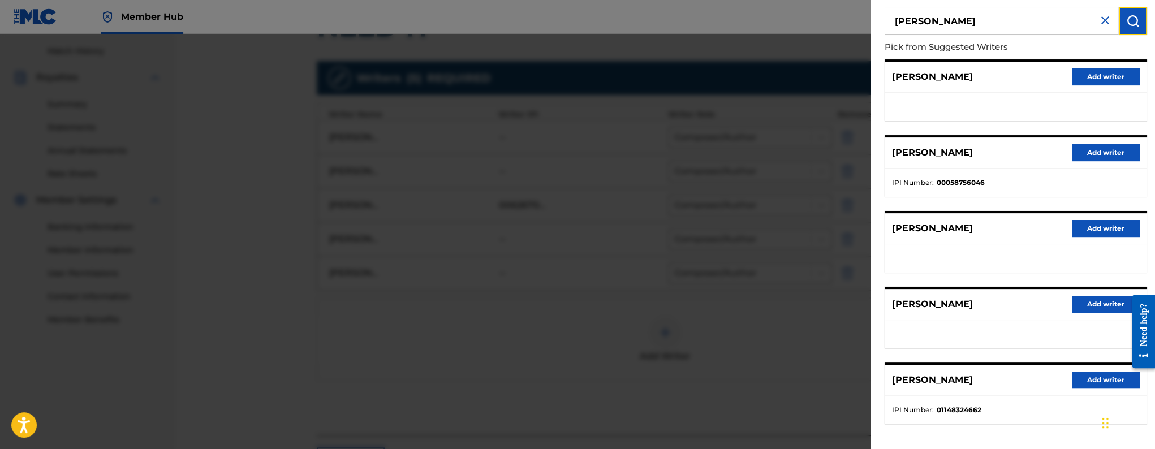
scroll to position [81, 0]
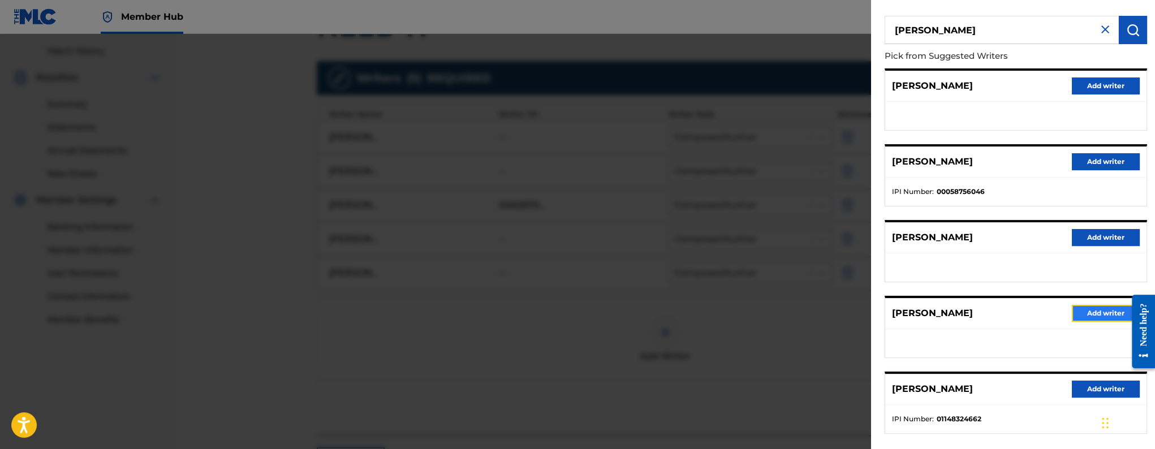
click at [1095, 310] on button "Add writer" at bounding box center [1106, 313] width 68 height 17
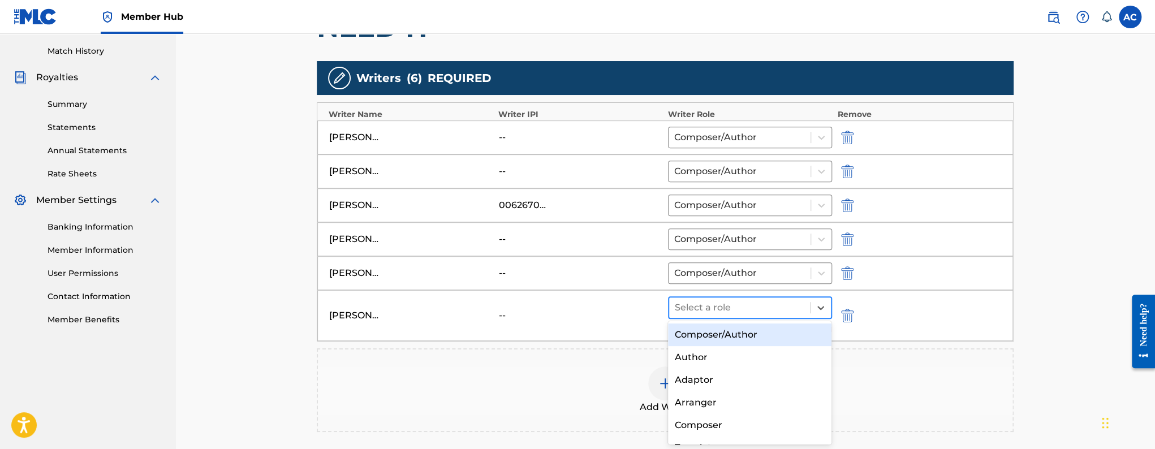
click at [765, 305] on div at bounding box center [740, 308] width 130 height 16
click at [760, 335] on div "Composer/Author" at bounding box center [750, 335] width 164 height 23
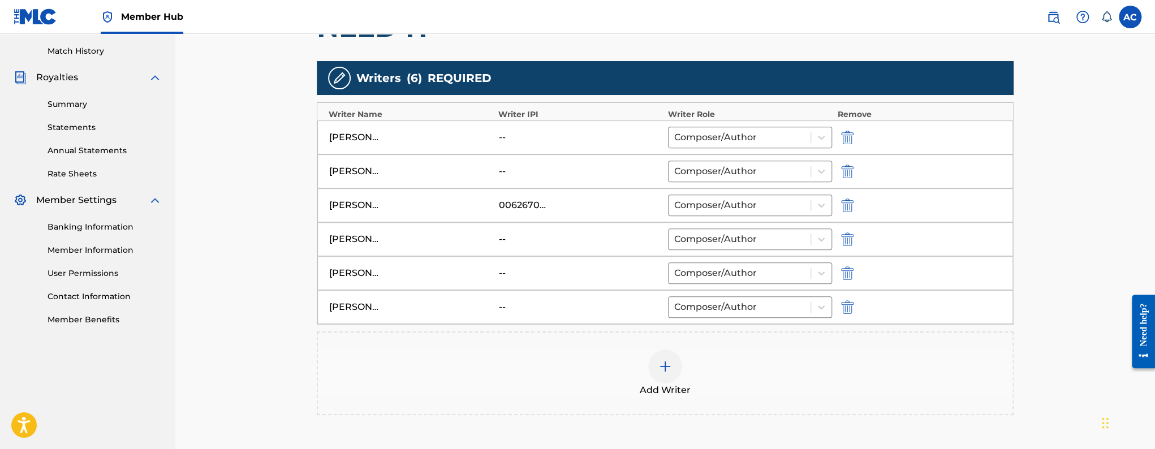
scroll to position [437, 0]
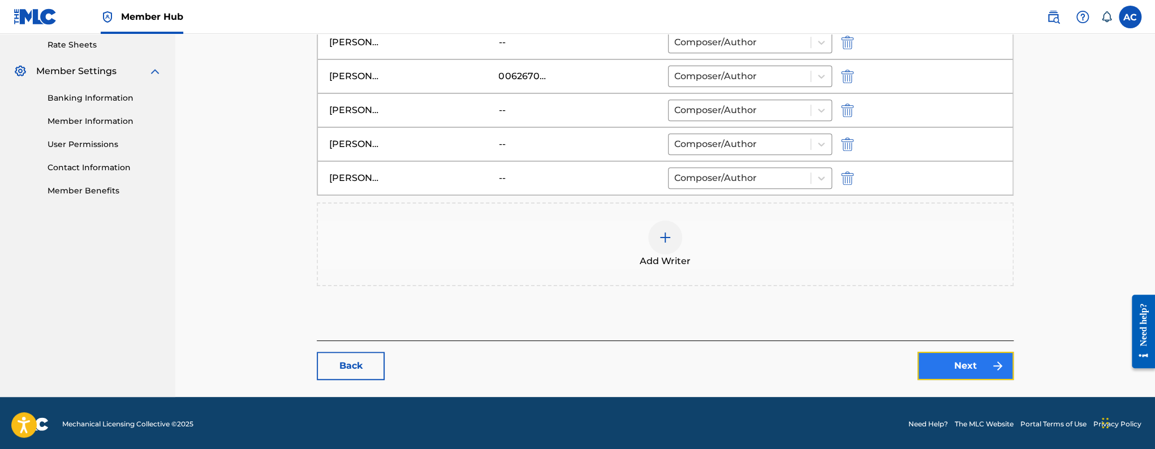
click at [951, 359] on link "Next" at bounding box center [965, 366] width 96 height 28
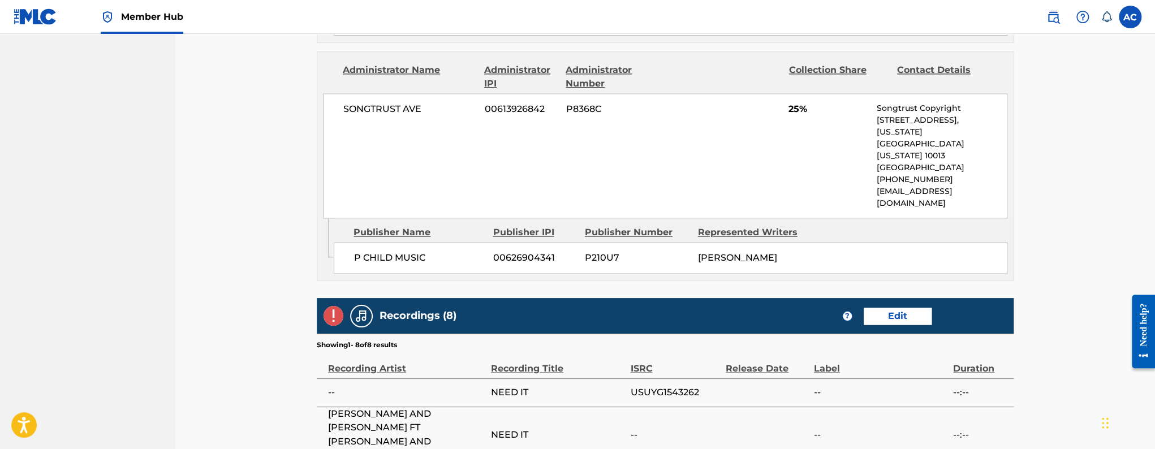
scroll to position [1256, 0]
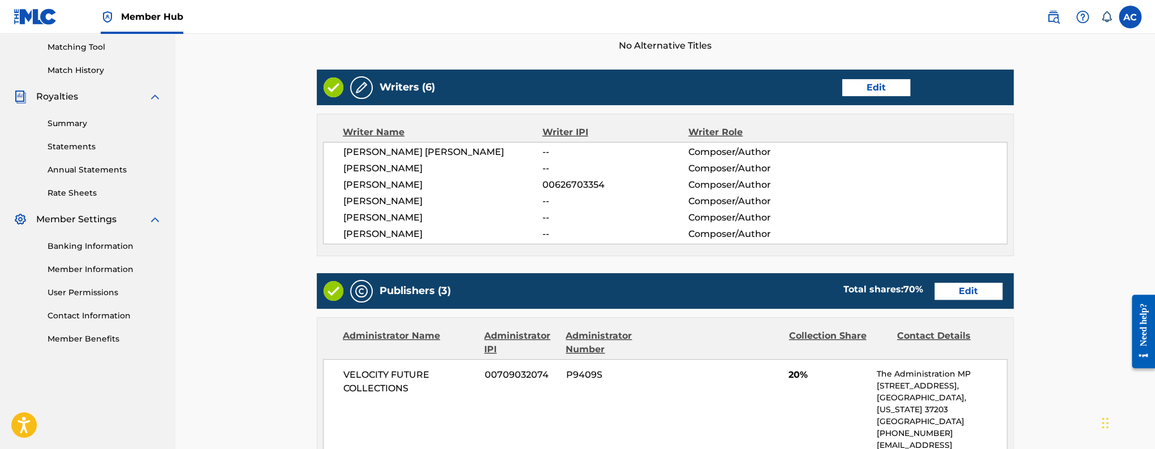
scroll to position [218, 0]
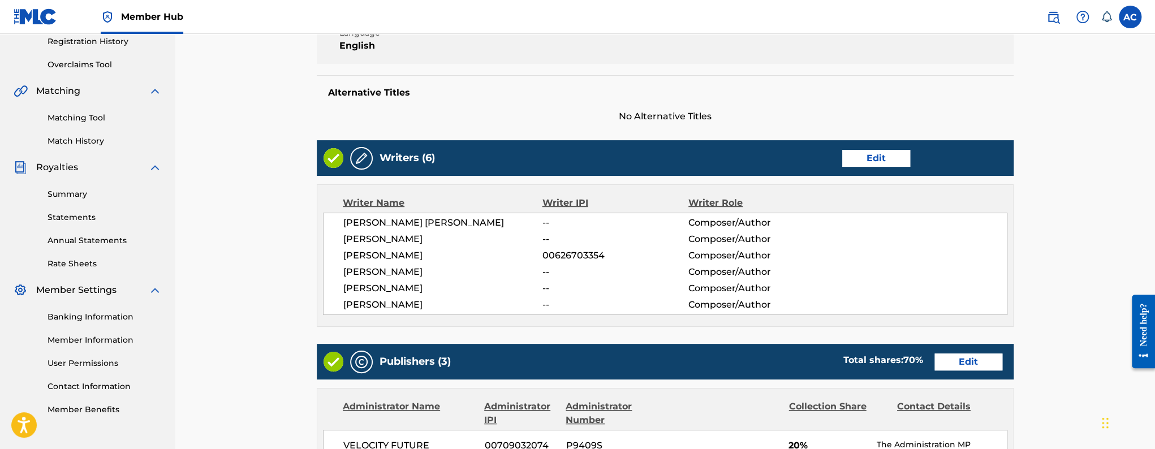
click at [843, 277] on div "[PERSON_NAME] -- Composer/Author" at bounding box center [674, 272] width 663 height 14
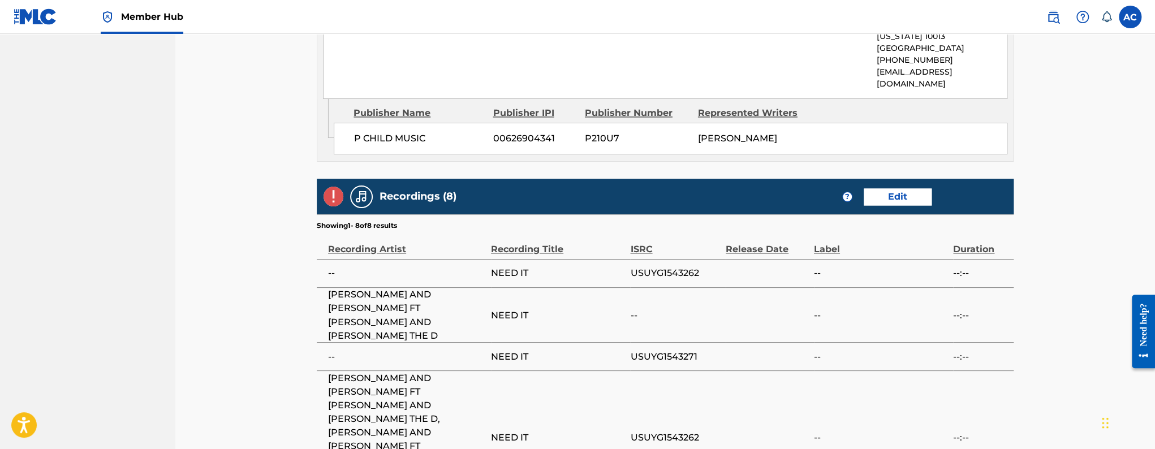
scroll to position [1256, 0]
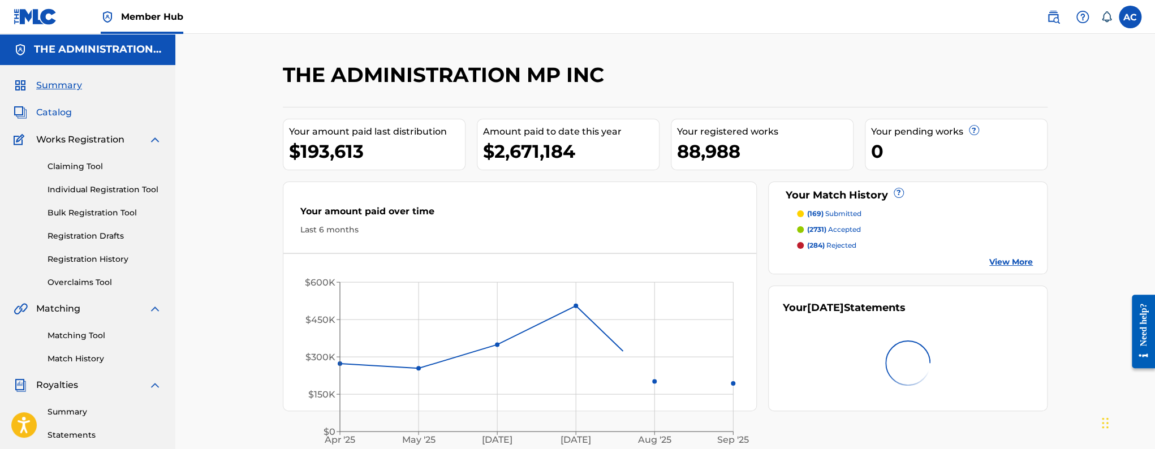
click at [66, 118] on span "Catalog" at bounding box center [54, 113] width 36 height 14
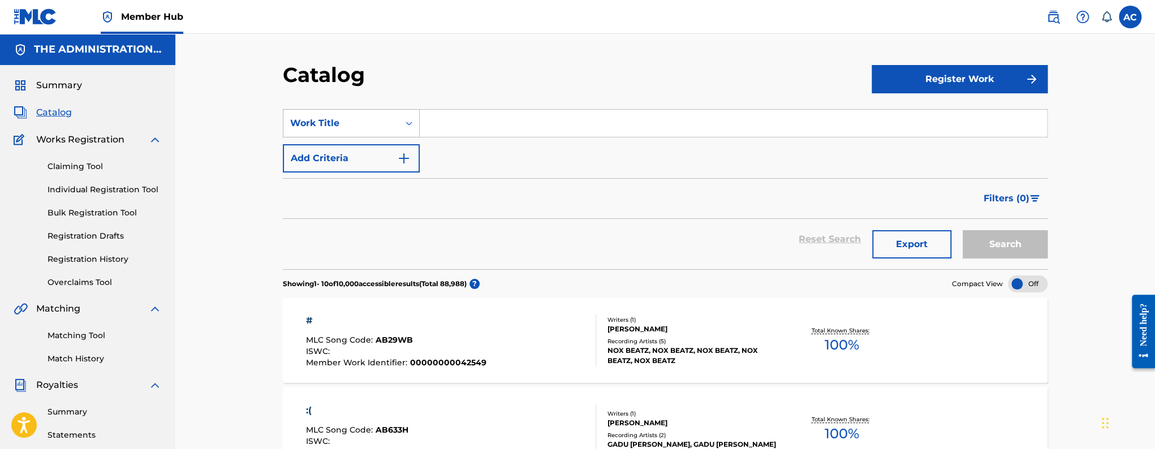
click at [347, 122] on div "Work Title" at bounding box center [341, 124] width 102 height 14
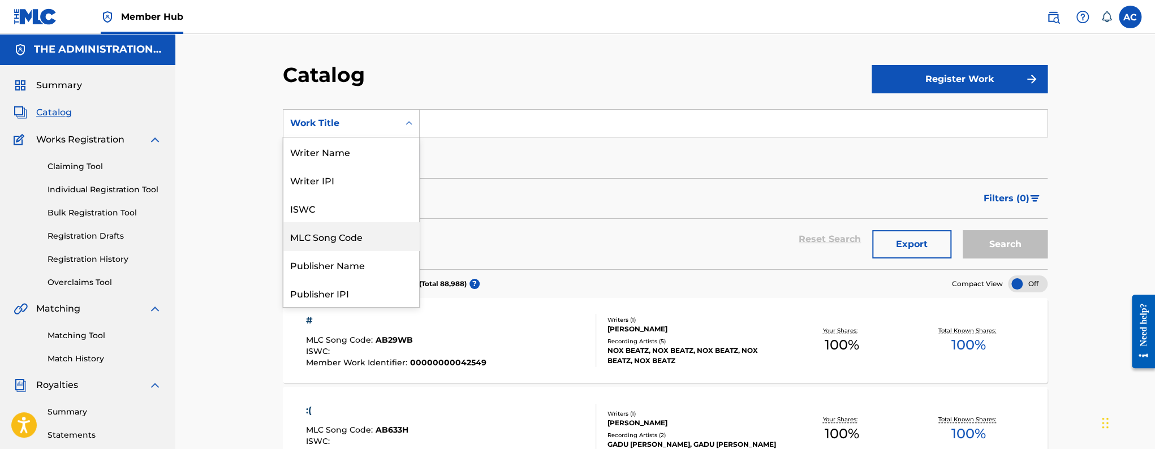
click at [344, 229] on div "MLC Song Code" at bounding box center [351, 236] width 136 height 28
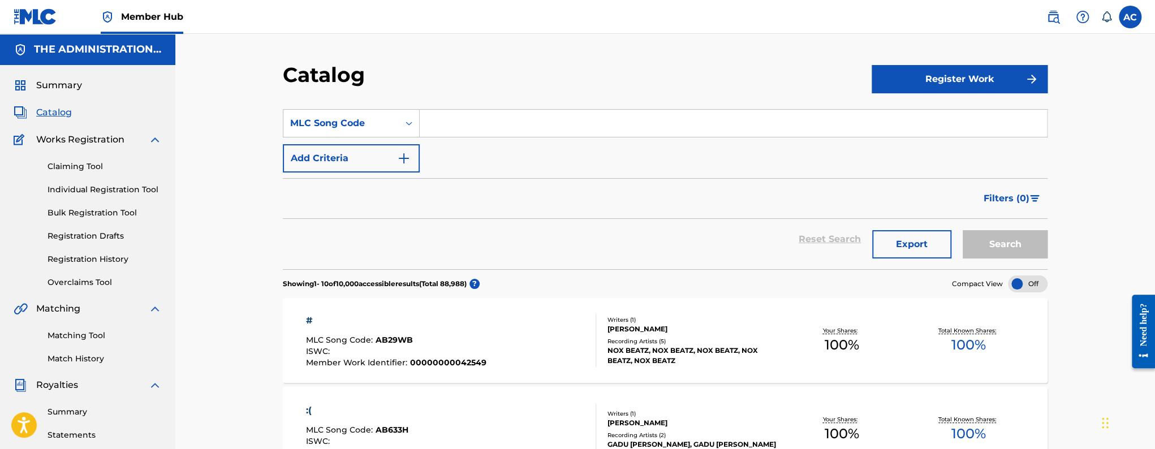
click at [445, 127] on input "Search Form" at bounding box center [733, 123] width 627 height 27
paste input "[PERSON_NAME]"
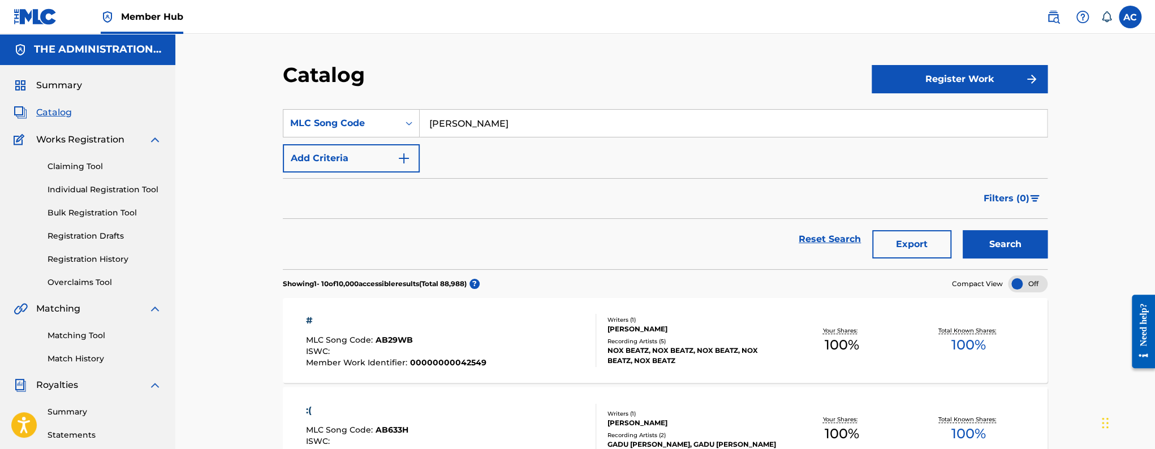
click at [462, 122] on input "[PERSON_NAME]" at bounding box center [733, 123] width 627 height 27
paste input "'N704YH'."
type input "N704YH"
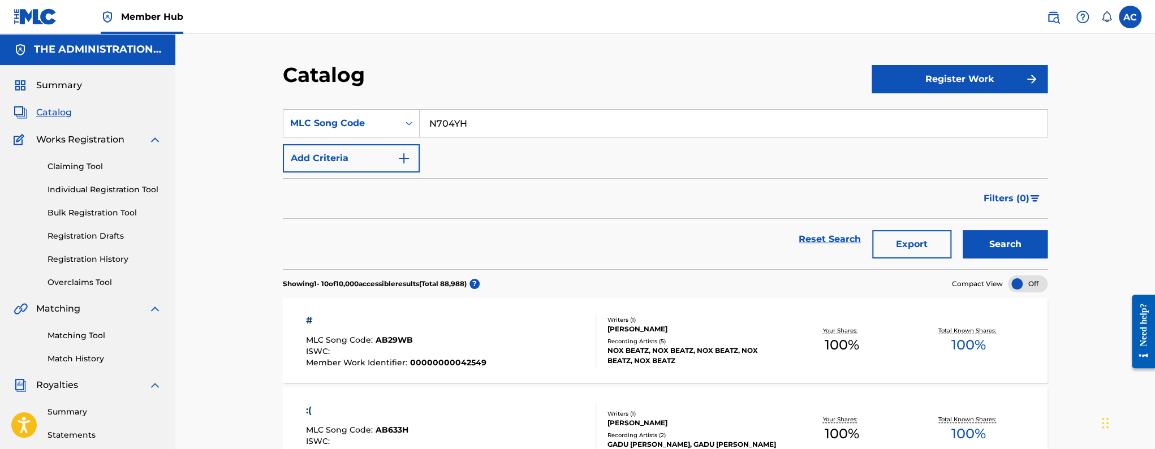
click at [963, 230] on button "Search" at bounding box center [1005, 244] width 85 height 28
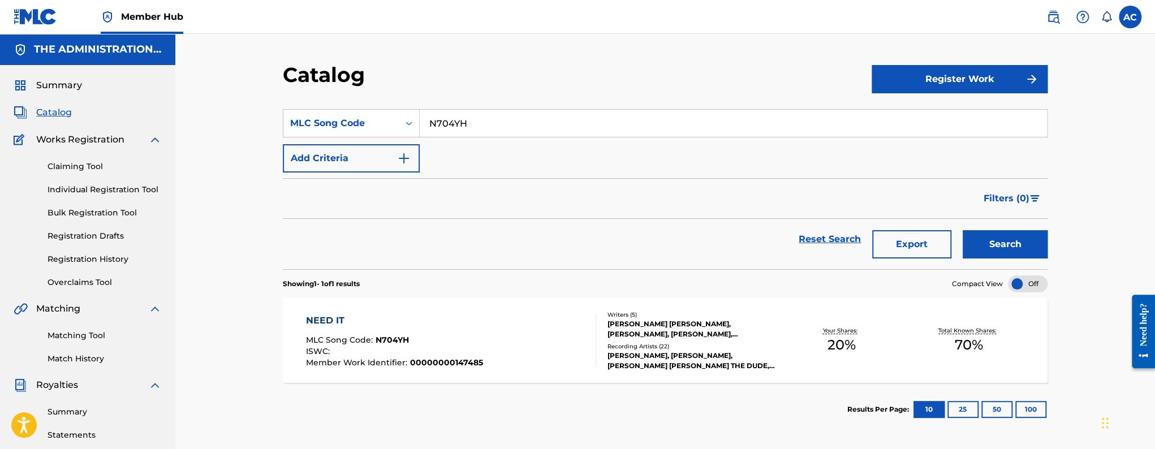
click at [509, 298] on div "NEED IT MLC Song Code : N704YH ISWC : Member Work Identifier : 00000000147485 W…" at bounding box center [665, 340] width 765 height 85
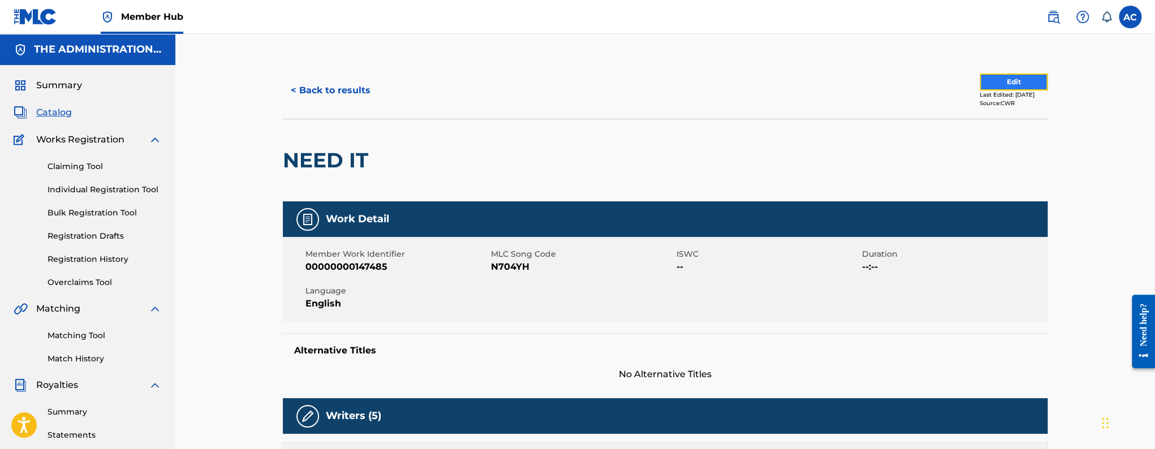
click at [998, 83] on button "Edit" at bounding box center [1014, 82] width 68 height 17
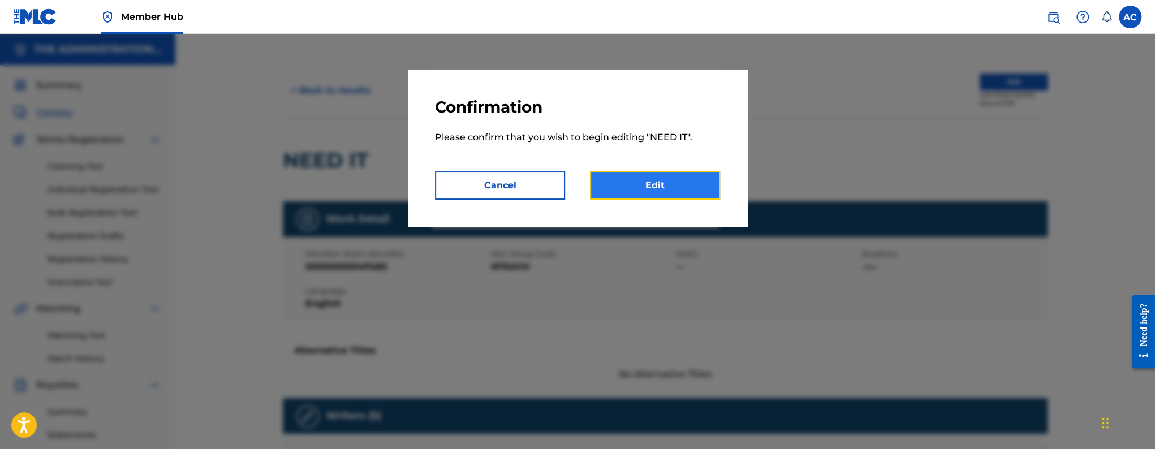
click at [705, 183] on link "Edit" at bounding box center [655, 185] width 130 height 28
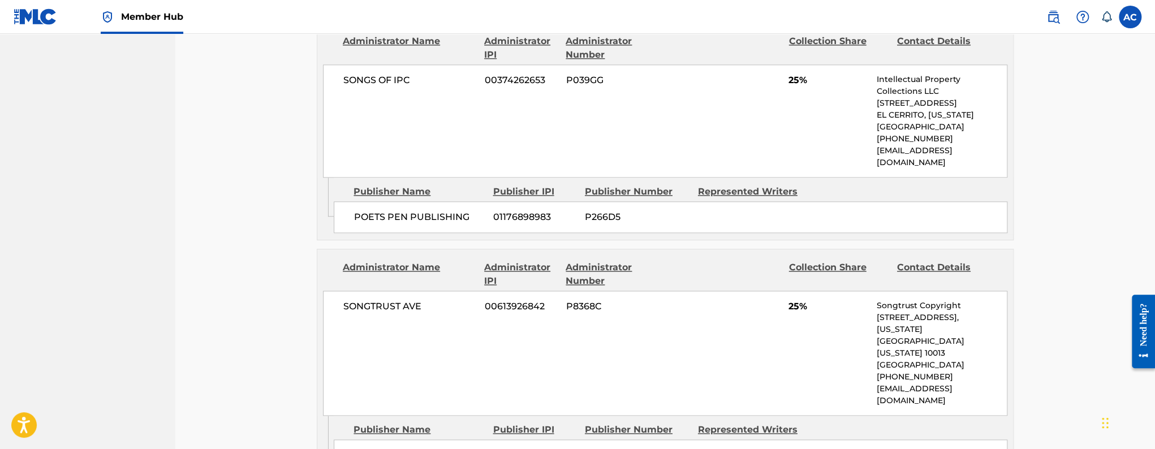
scroll to position [954, 0]
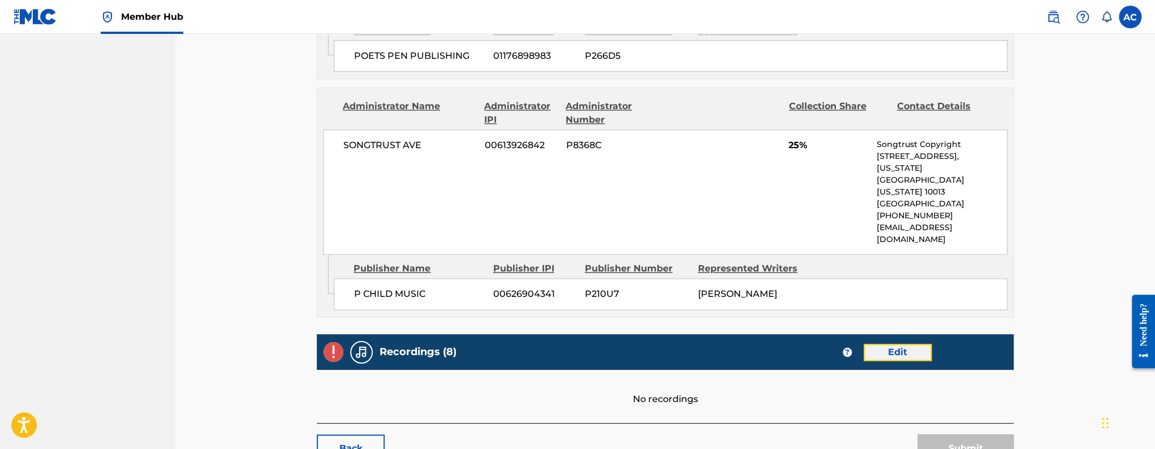
click at [866, 344] on link "Edit" at bounding box center [898, 352] width 68 height 17
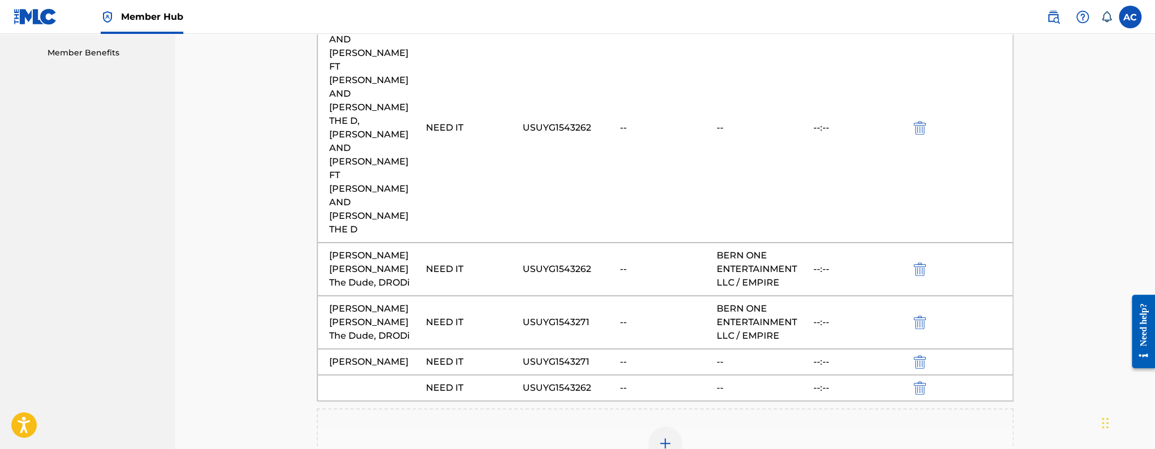
scroll to position [586, 0]
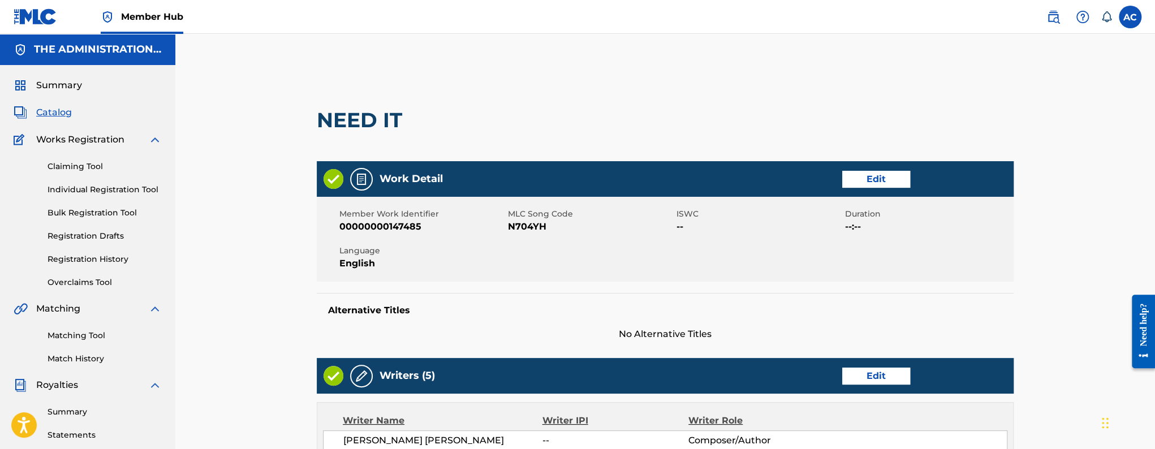
click at [65, 110] on span "Catalog" at bounding box center [54, 113] width 36 height 14
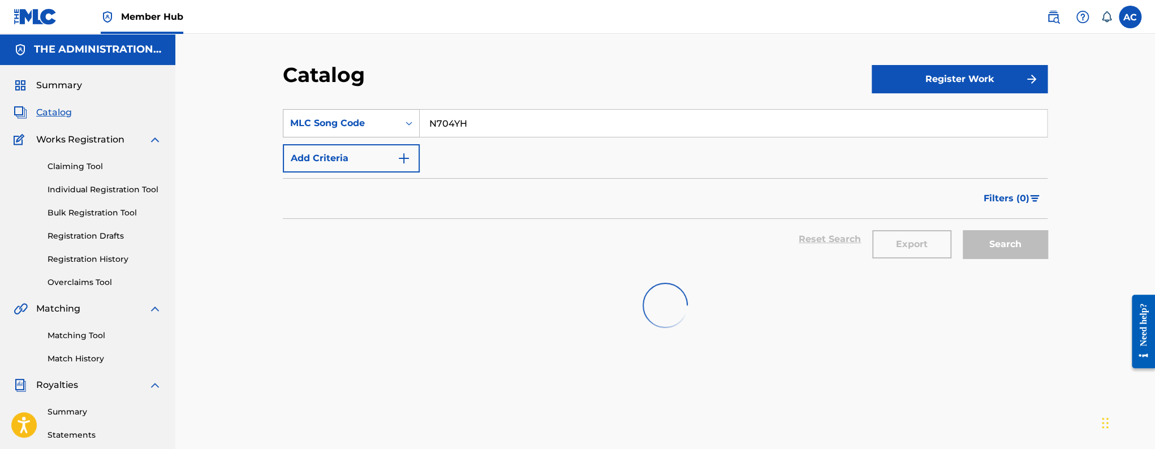
click at [401, 125] on div "Search Form" at bounding box center [409, 123] width 20 height 20
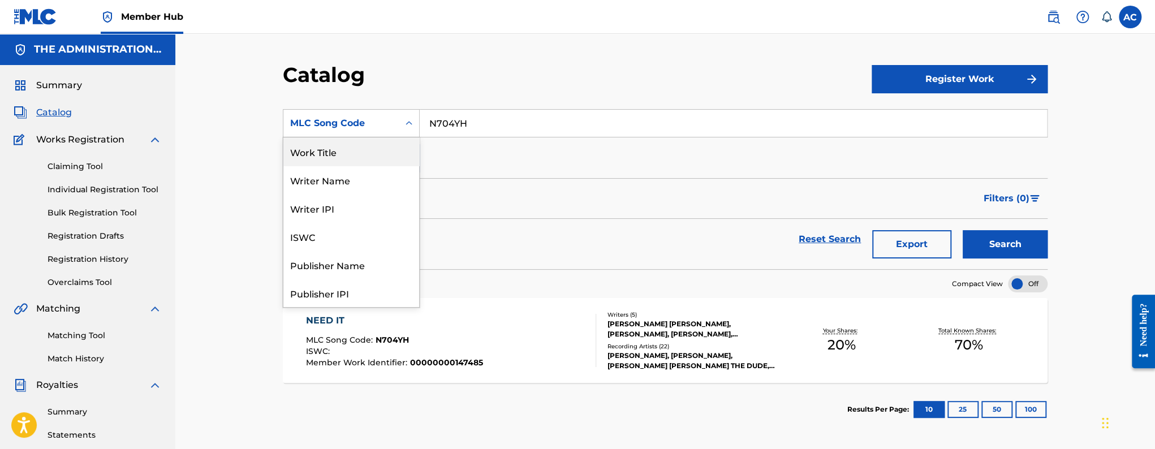
click at [325, 160] on div "Work Title" at bounding box center [351, 151] width 136 height 28
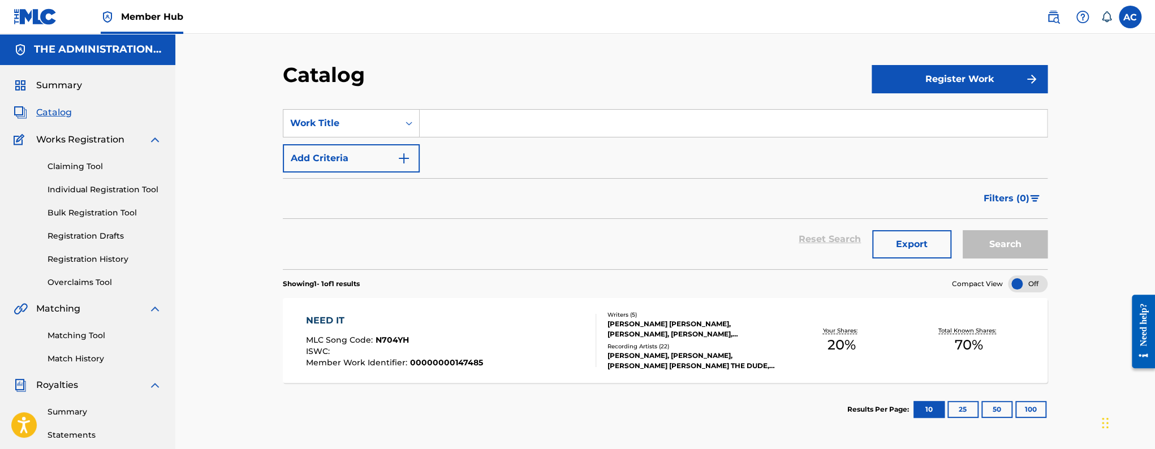
click at [439, 130] on input "Search Form" at bounding box center [733, 123] width 627 height 27
paste input "24z"
type input "24z"
click at [963, 230] on button "Search" at bounding box center [1005, 244] width 85 height 28
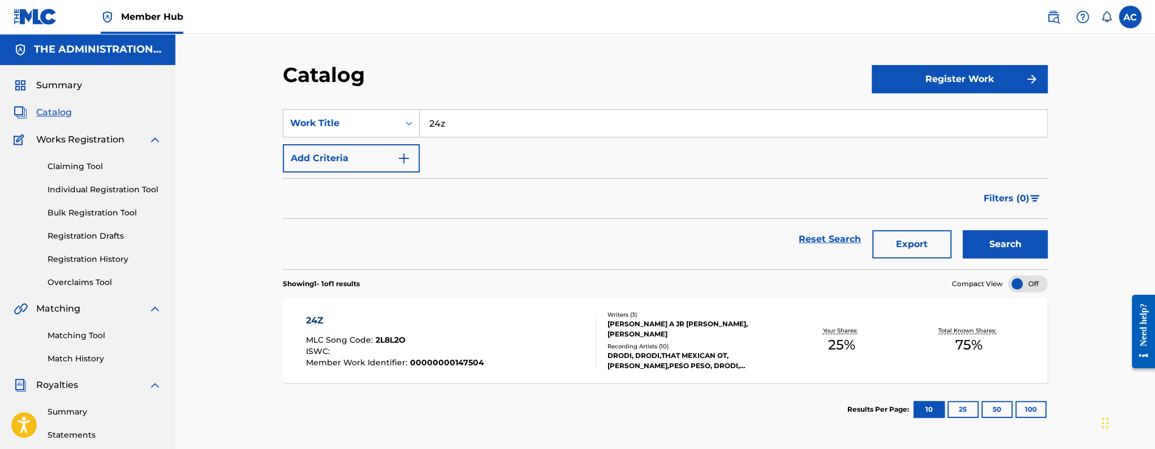
click at [615, 329] on div "[PERSON_NAME] A JR [PERSON_NAME], [PERSON_NAME]" at bounding box center [692, 329] width 171 height 20
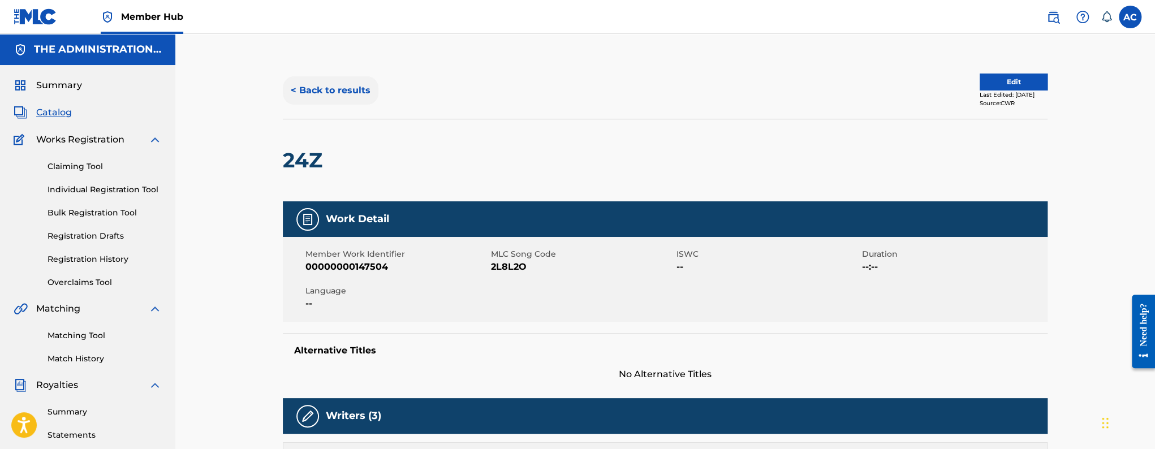
click at [349, 97] on button "< Back to results" at bounding box center [331, 90] width 96 height 28
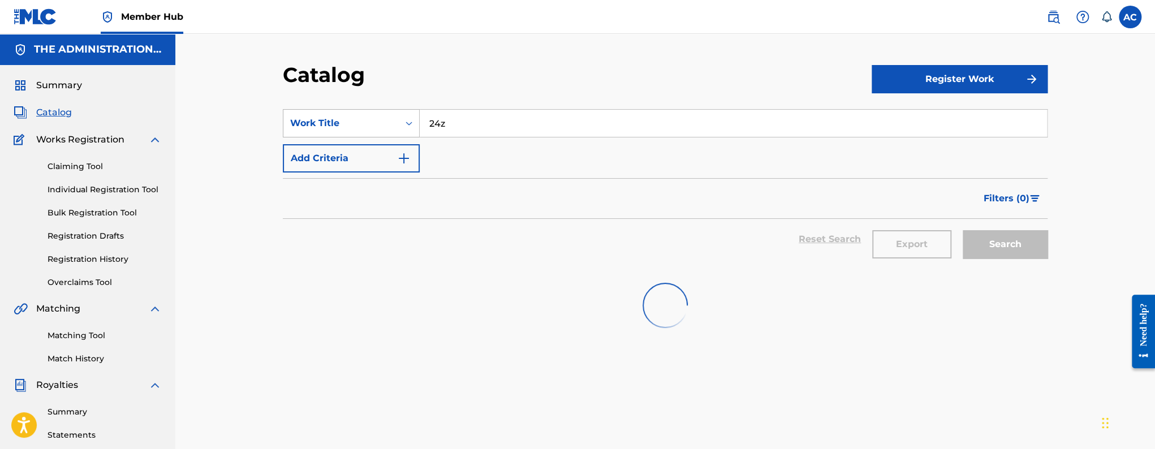
click at [413, 126] on icon "Search Form" at bounding box center [408, 123] width 11 height 11
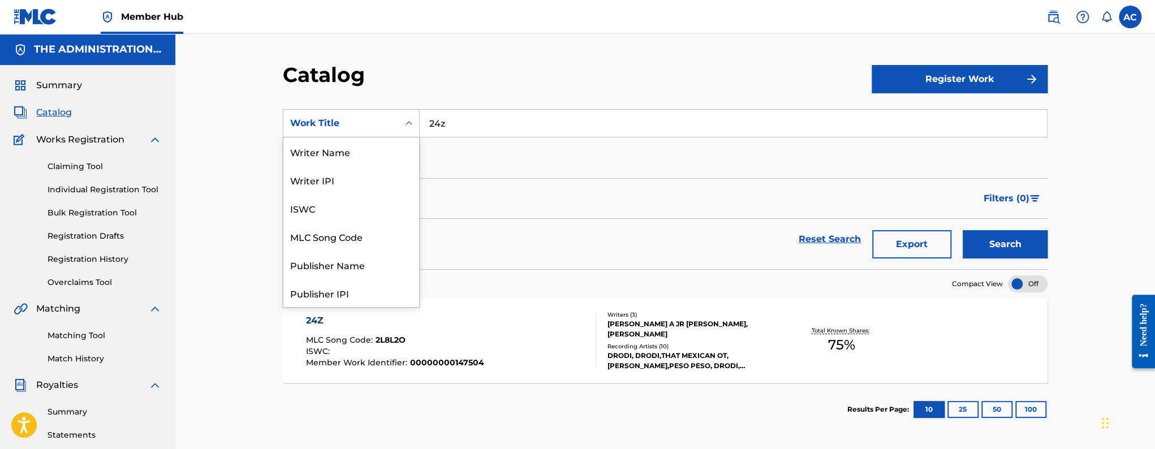
scroll to position [170, 0]
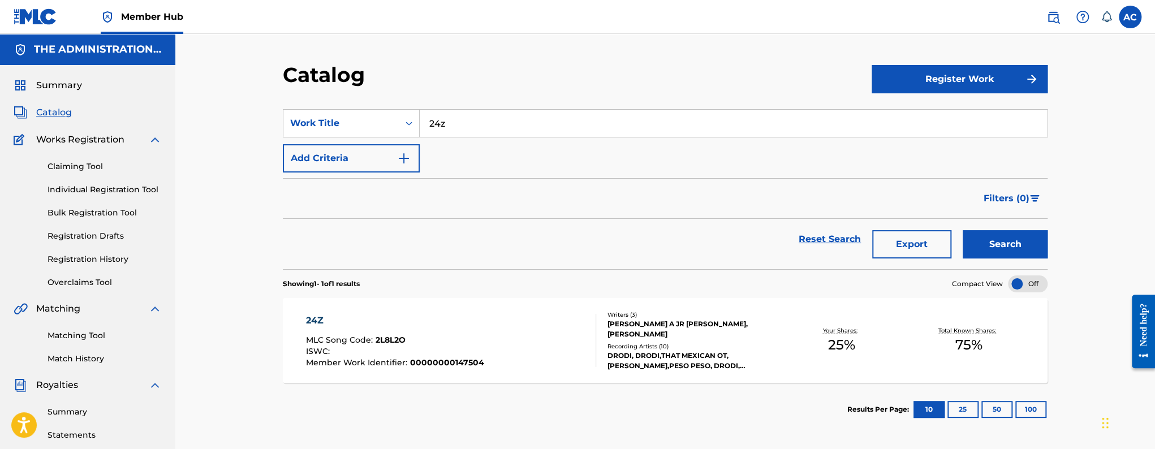
click at [432, 124] on input "24z" at bounding box center [733, 123] width 627 height 27
paste input "Glue"
type input "Glue"
click at [963, 230] on button "Search" at bounding box center [1005, 244] width 85 height 28
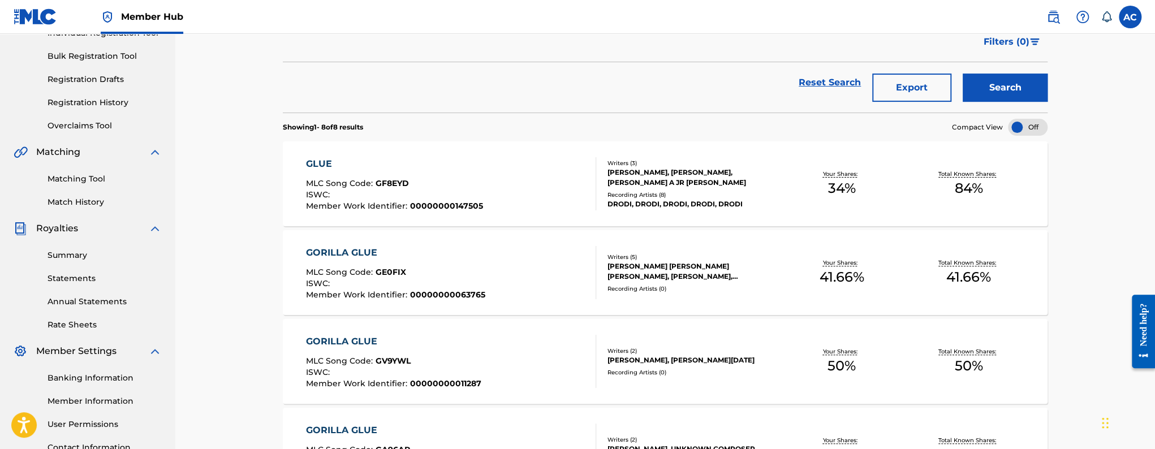
scroll to position [158, 0]
click at [432, 172] on div "GLUE MLC Song Code : GF8EYD ISWC : Member Work Identifier : 00000000147505" at bounding box center [394, 182] width 177 height 53
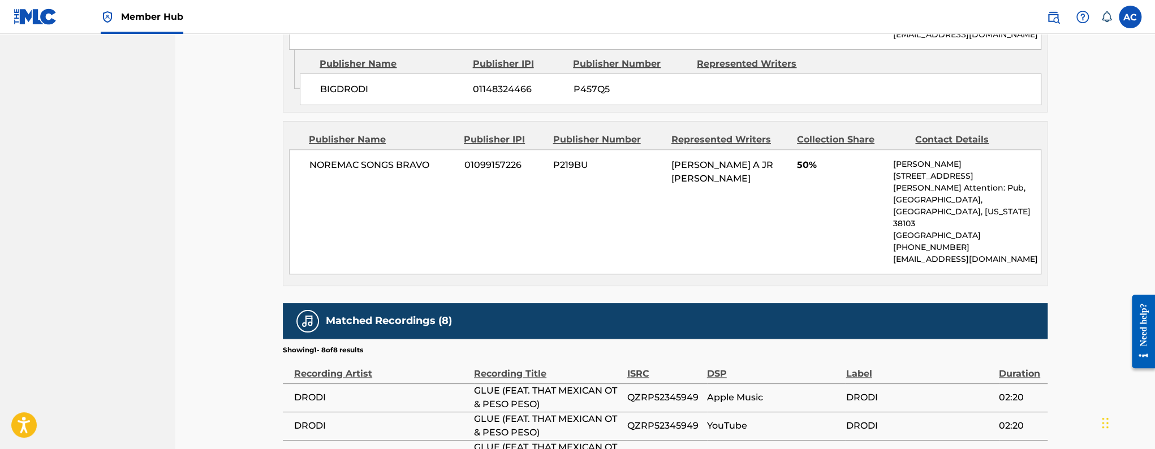
scroll to position [721, 0]
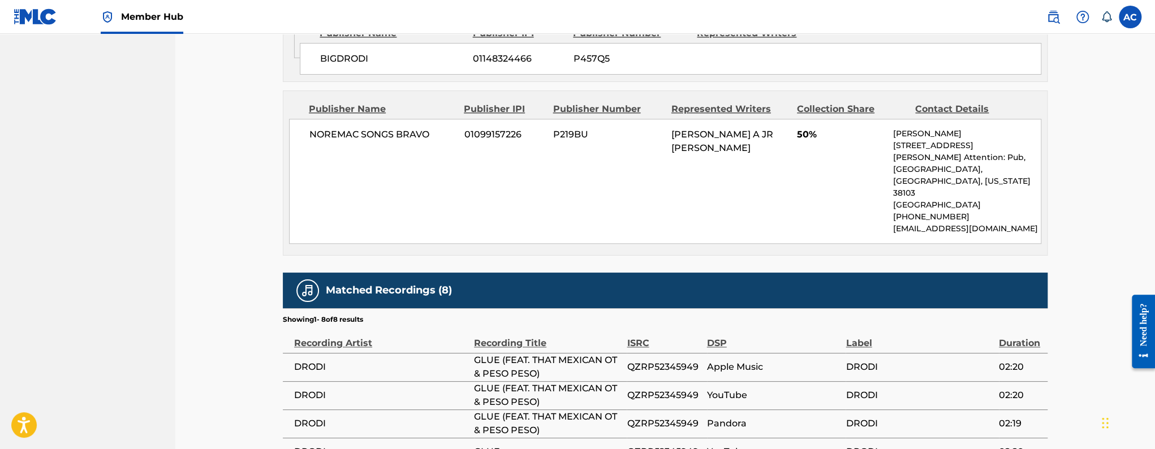
click at [644, 360] on span "QZRP52345949" at bounding box center [664, 367] width 74 height 14
click at [647, 360] on span "QZRP52345949" at bounding box center [664, 367] width 74 height 14
copy div "QZRP52345949"
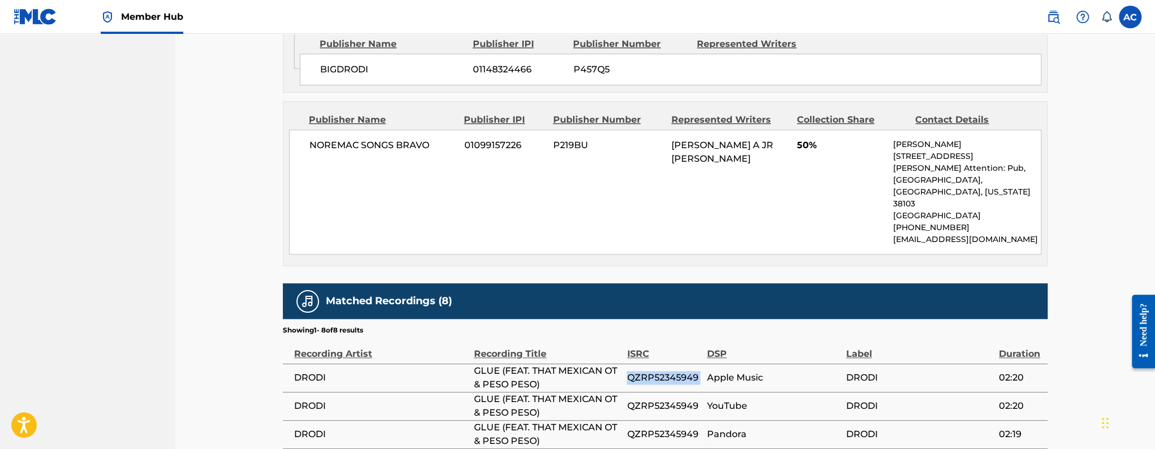
scroll to position [0, 0]
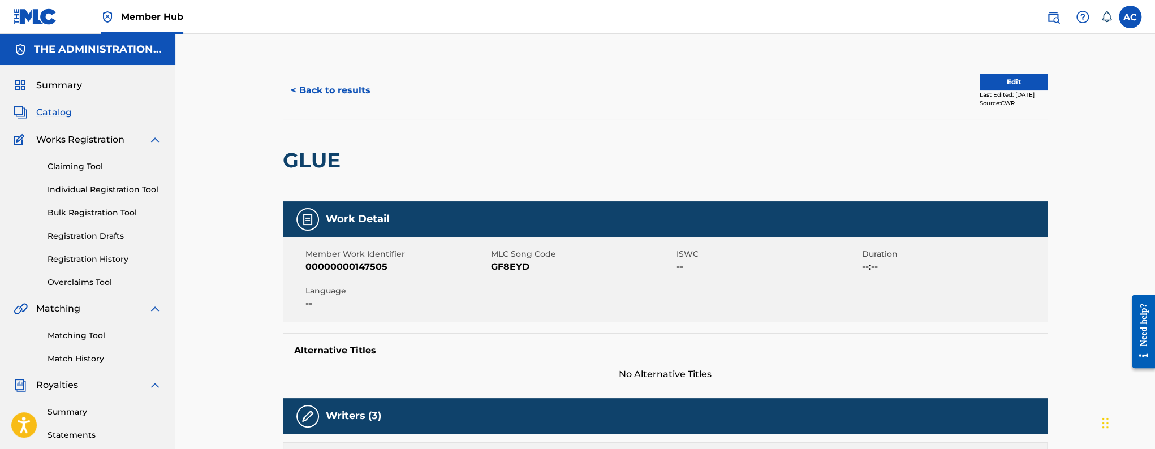
click at [337, 145] on div "GLUE" at bounding box center [314, 160] width 63 height 82
copy h2 "GLUE"
click at [496, 265] on span "GF8EYD" at bounding box center [582, 267] width 183 height 14
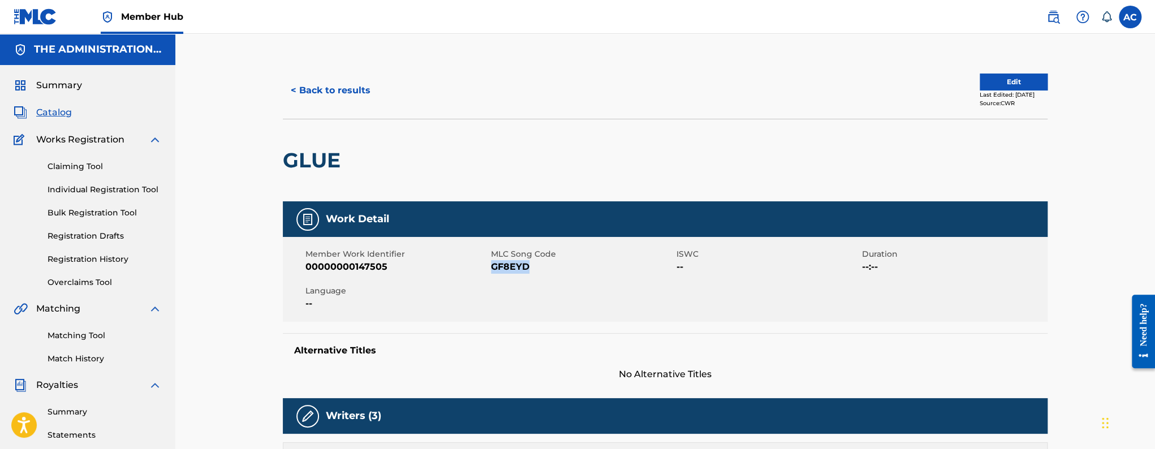
copy span "GF8EYD"
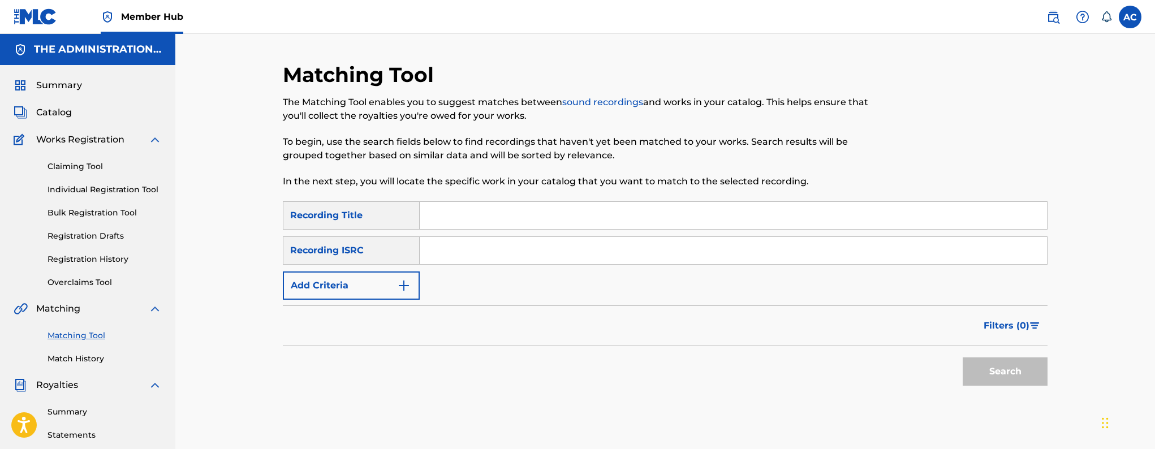
click at [527, 237] on input "Search Form" at bounding box center [733, 250] width 627 height 27
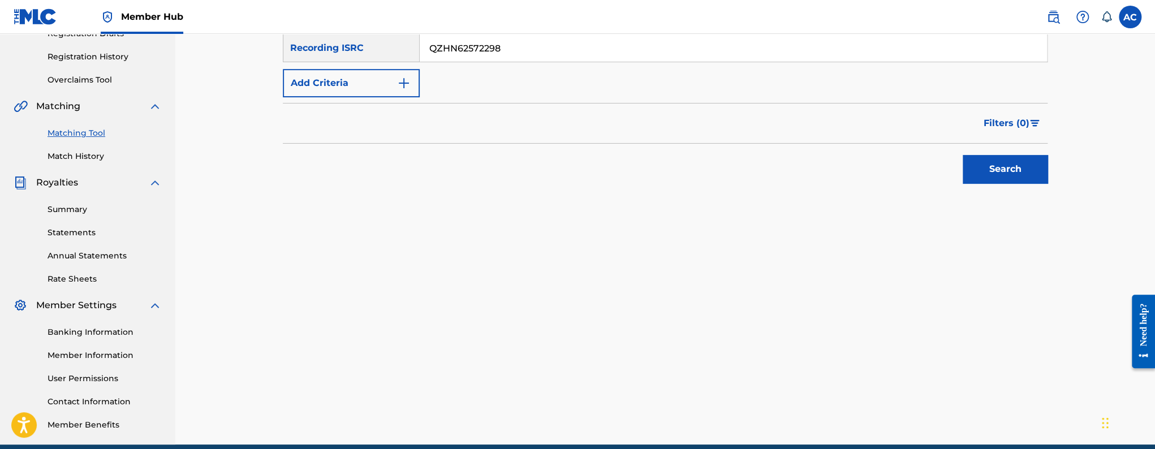
type input "QZHN62572298"
click at [963, 155] on button "Search" at bounding box center [1005, 169] width 85 height 28
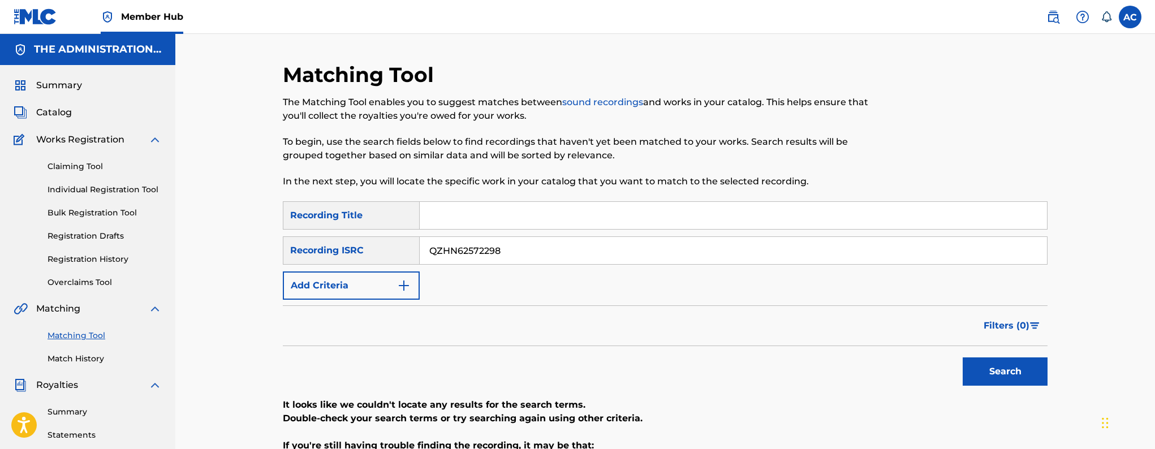
scroll to position [202, 0]
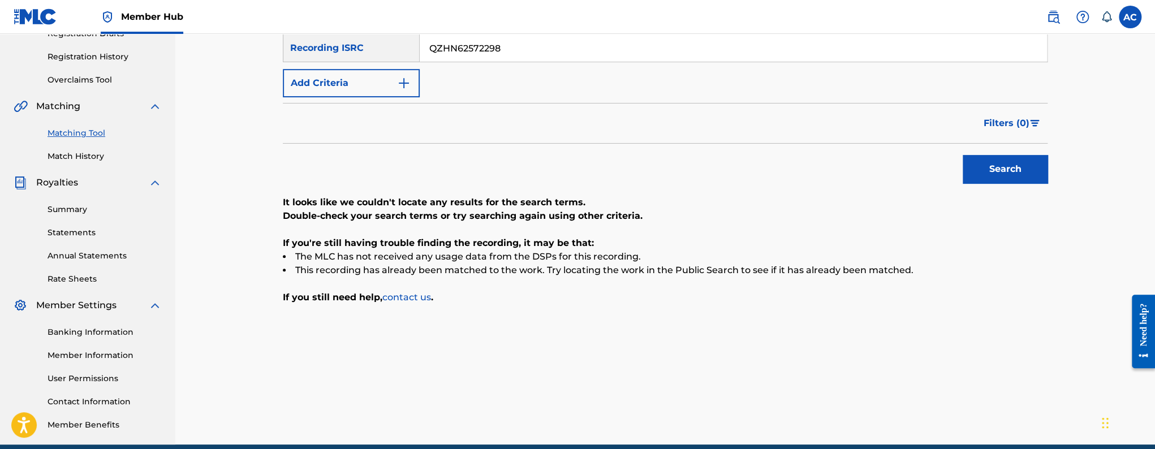
click at [493, 49] on input "QZHN62572298" at bounding box center [733, 48] width 627 height 27
click at [963, 155] on button "Search" at bounding box center [1005, 169] width 85 height 28
click at [480, 57] on input "QZRP42272850" at bounding box center [733, 48] width 627 height 27
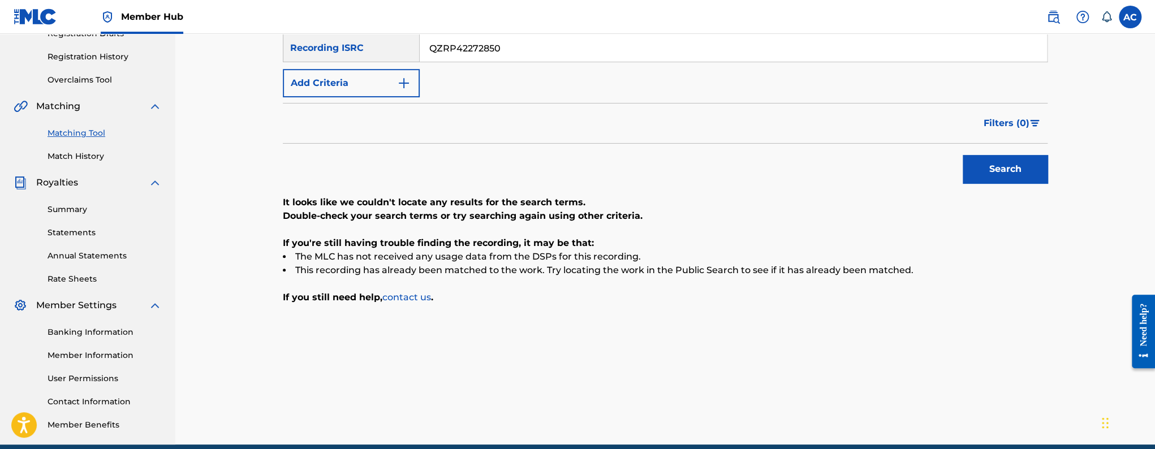
paste input "52345949"
type input "QZRP52345949"
click at [963, 155] on button "Search" at bounding box center [1005, 169] width 85 height 28
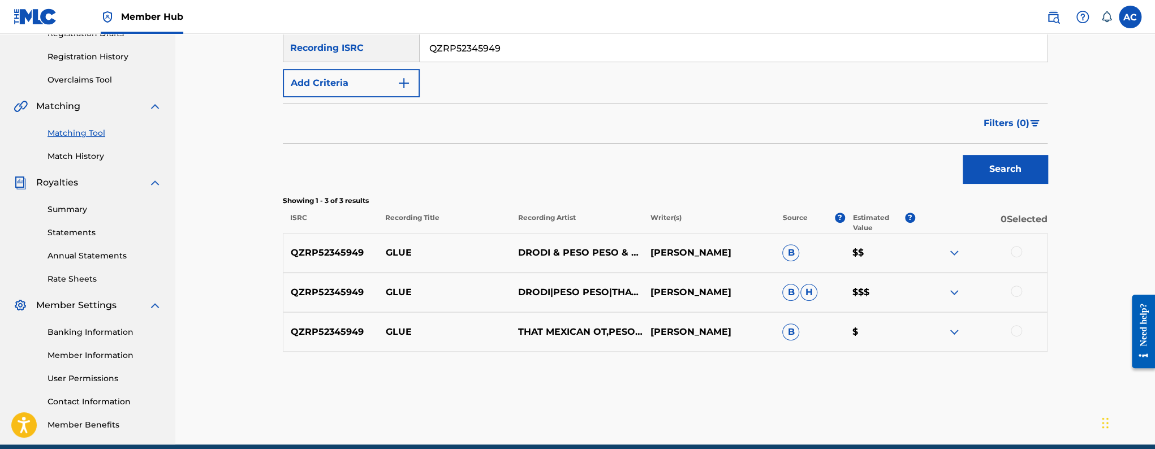
click at [1018, 252] on div at bounding box center [1016, 251] width 11 height 11
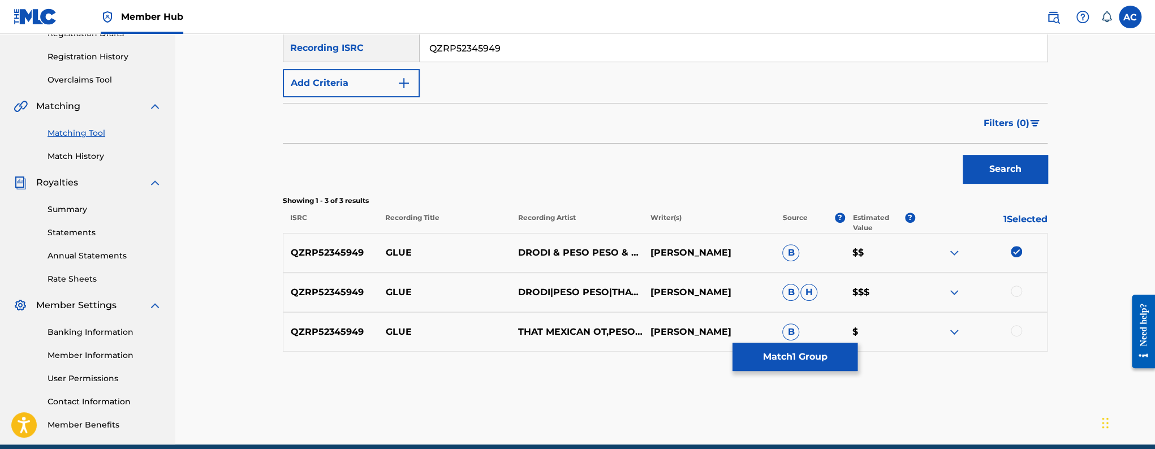
click at [1015, 287] on div at bounding box center [1016, 291] width 11 height 11
click at [1018, 328] on div at bounding box center [1016, 330] width 11 height 11
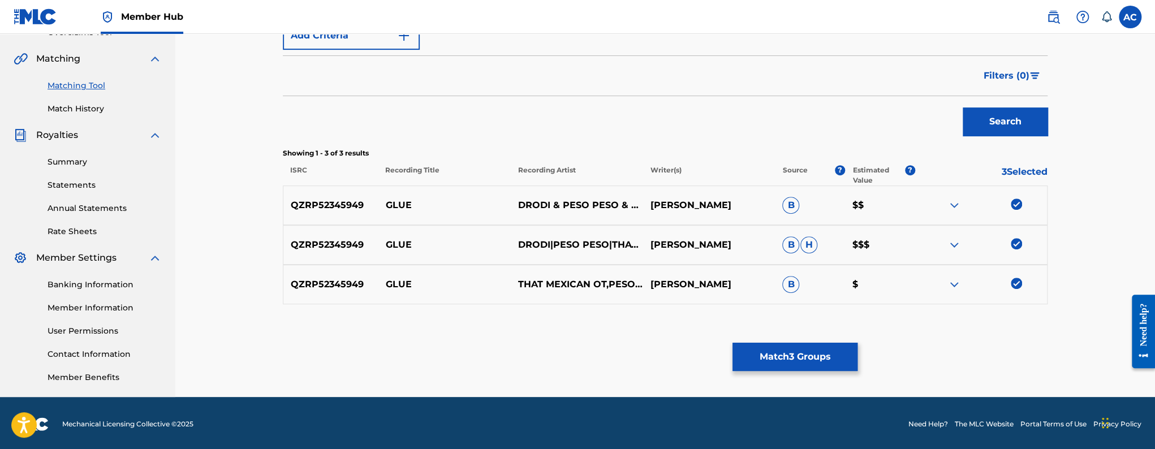
scroll to position [252, 0]
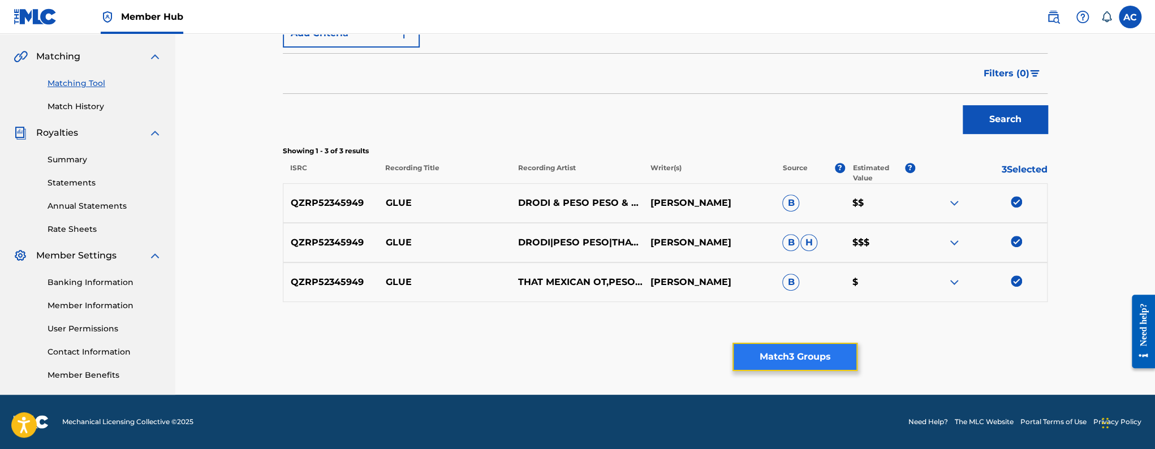
click at [822, 351] on button "Match 3 Groups" at bounding box center [795, 357] width 125 height 28
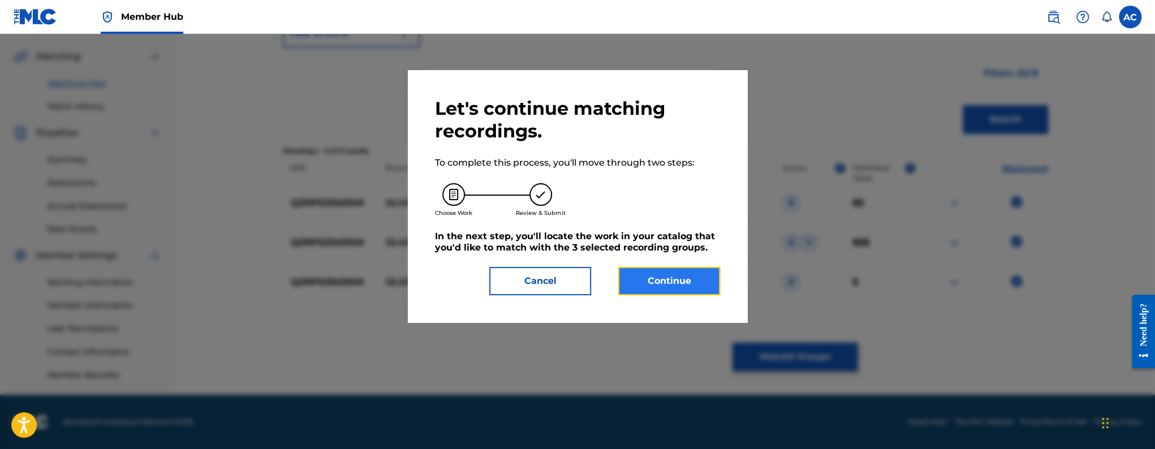
click at [705, 288] on button "Continue" at bounding box center [669, 281] width 102 height 28
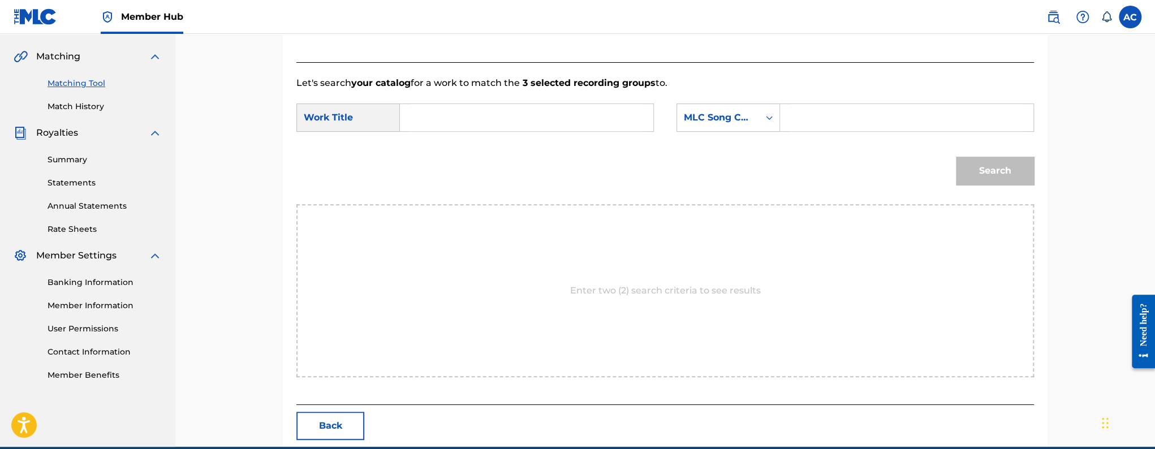
click at [555, 128] on input "Search Form" at bounding box center [527, 117] width 234 height 27
paste input "GLUE"
type input "GLUE"
click at [805, 117] on input "Search Form" at bounding box center [907, 117] width 234 height 27
paste input "GF8EYD"
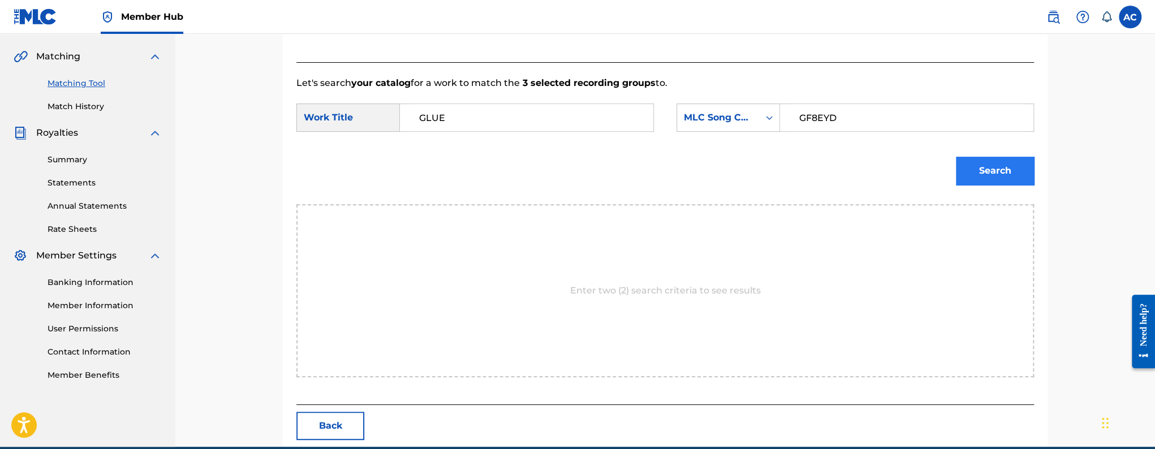
type input "GF8EYD"
click at [999, 173] on button "Search" at bounding box center [995, 171] width 78 height 28
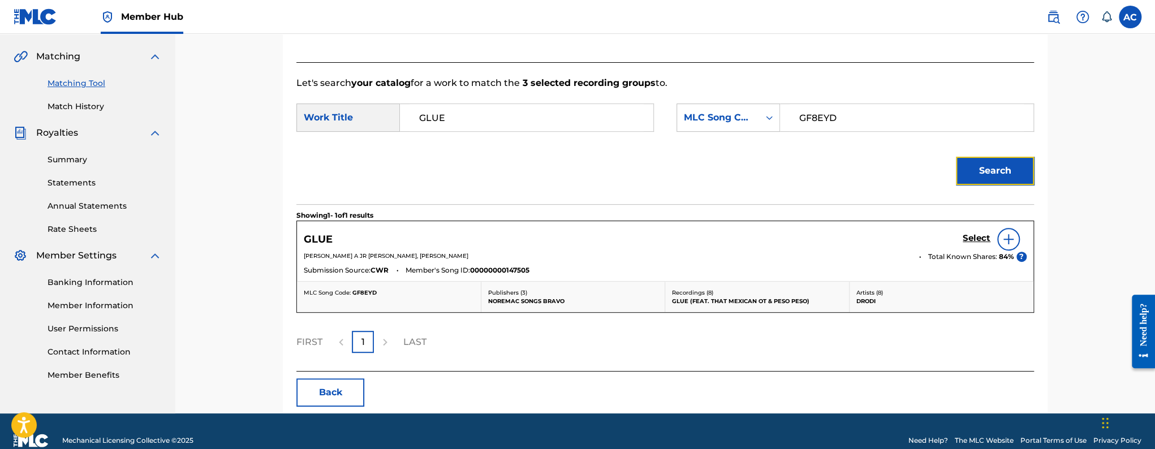
scroll to position [254, 0]
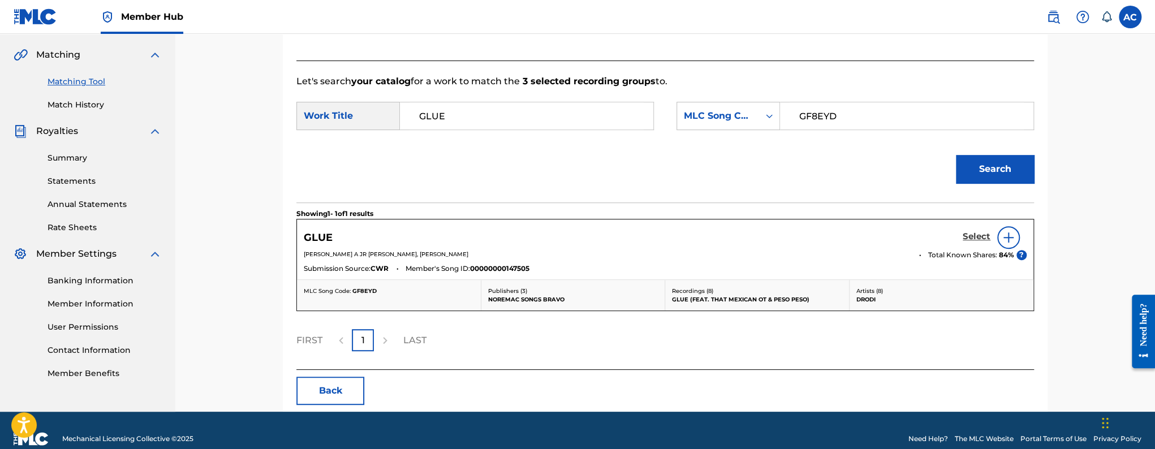
click at [971, 235] on h5 "Select" at bounding box center [977, 236] width 28 height 11
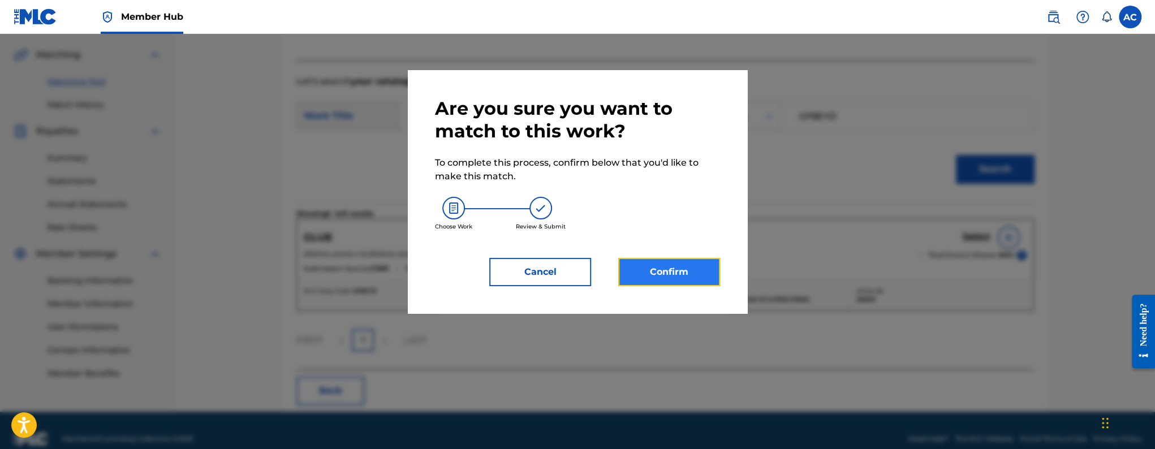
click at [686, 266] on button "Confirm" at bounding box center [669, 272] width 102 height 28
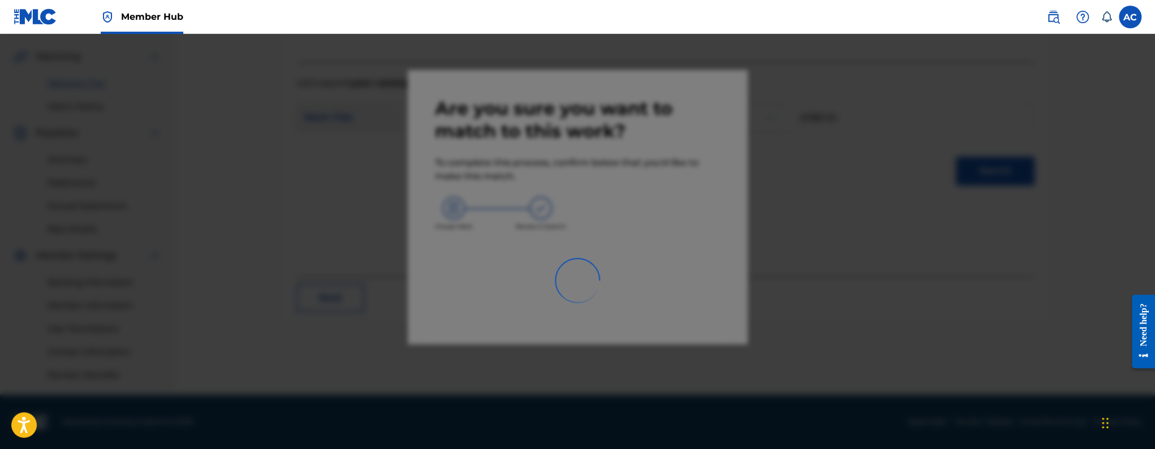
scroll to position [252, 0]
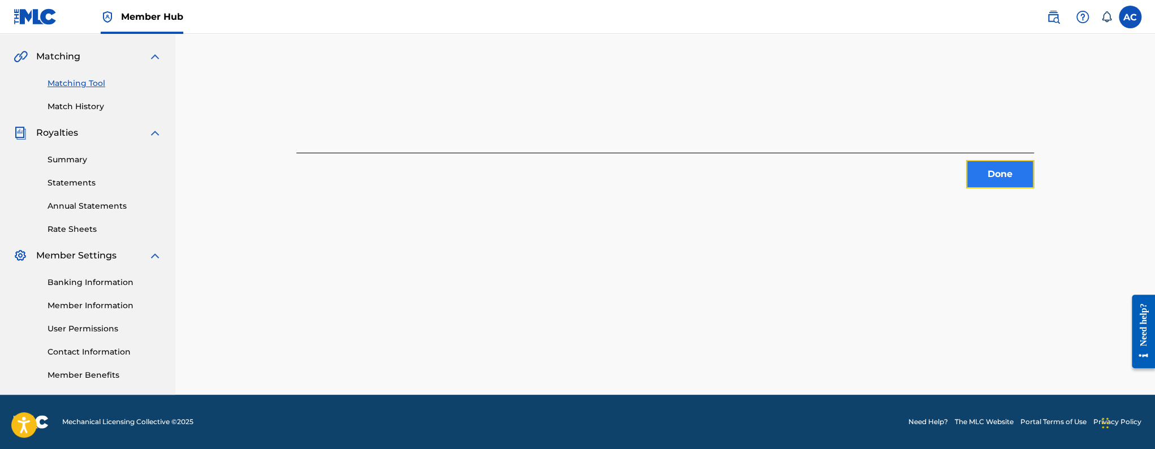
click at [1002, 182] on button "Done" at bounding box center [1000, 174] width 68 height 28
